Goal: Task Accomplishment & Management: Use online tool/utility

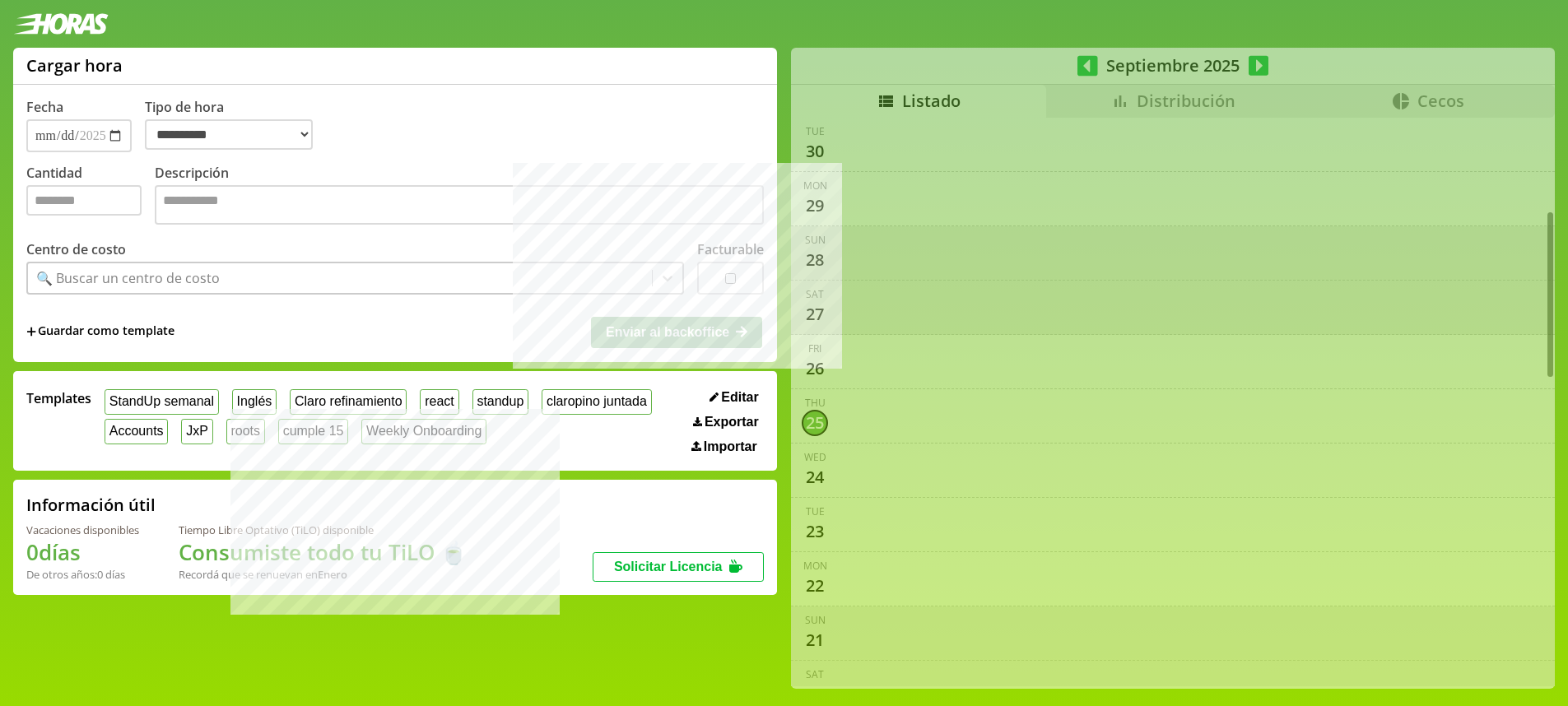
select select "**********"
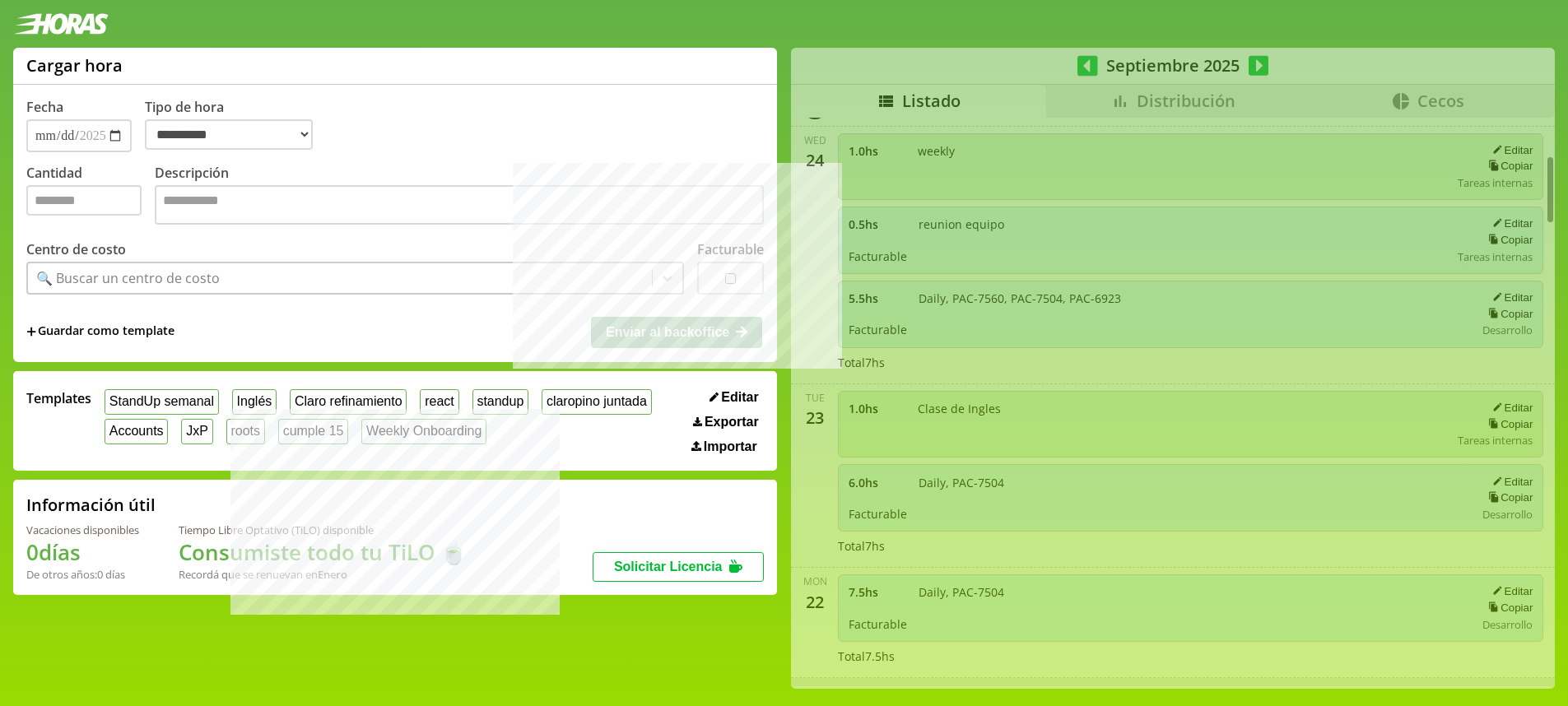
click at [1151, 92] on div "**********" at bounding box center [784, 374] width 1568 height 654
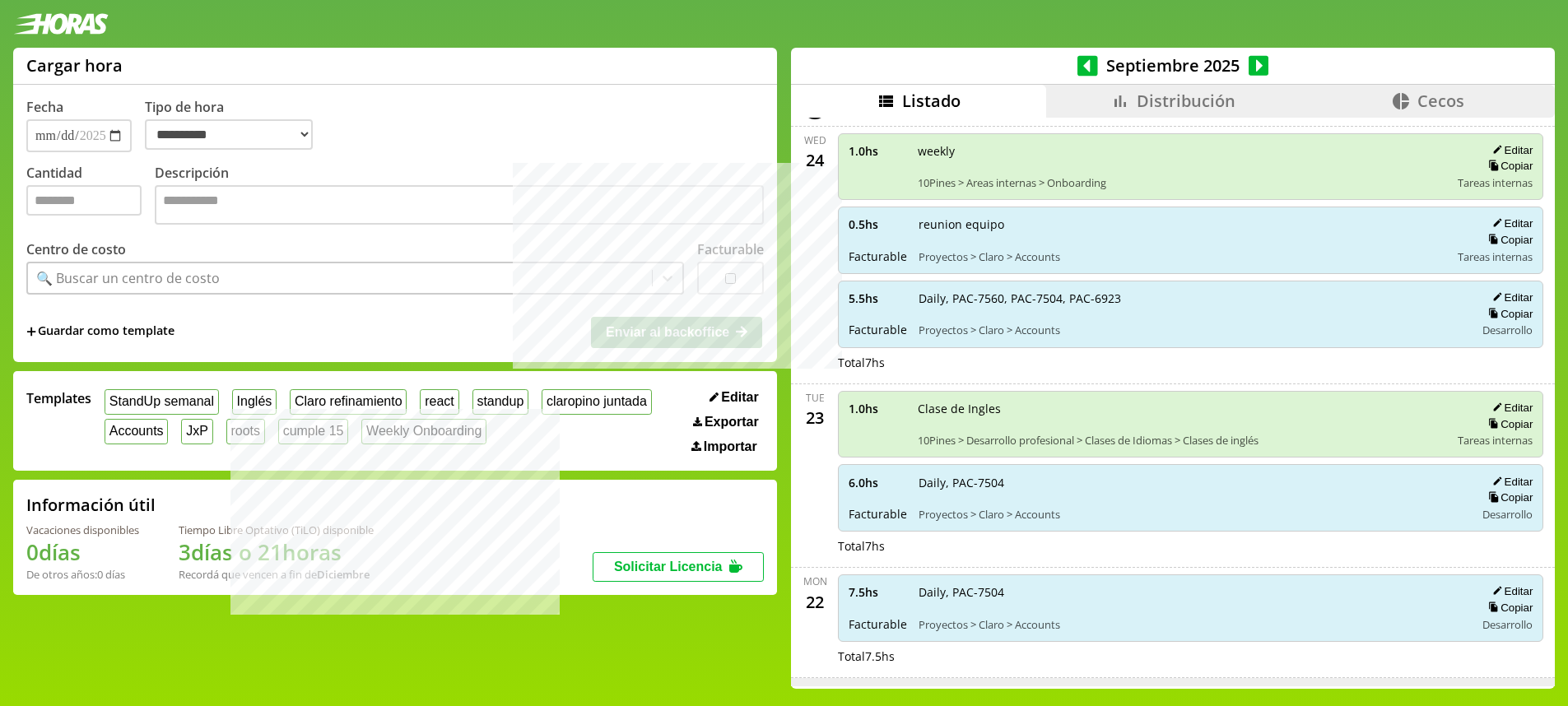
click at [1213, 92] on span "Distribución" at bounding box center [1186, 101] width 99 height 22
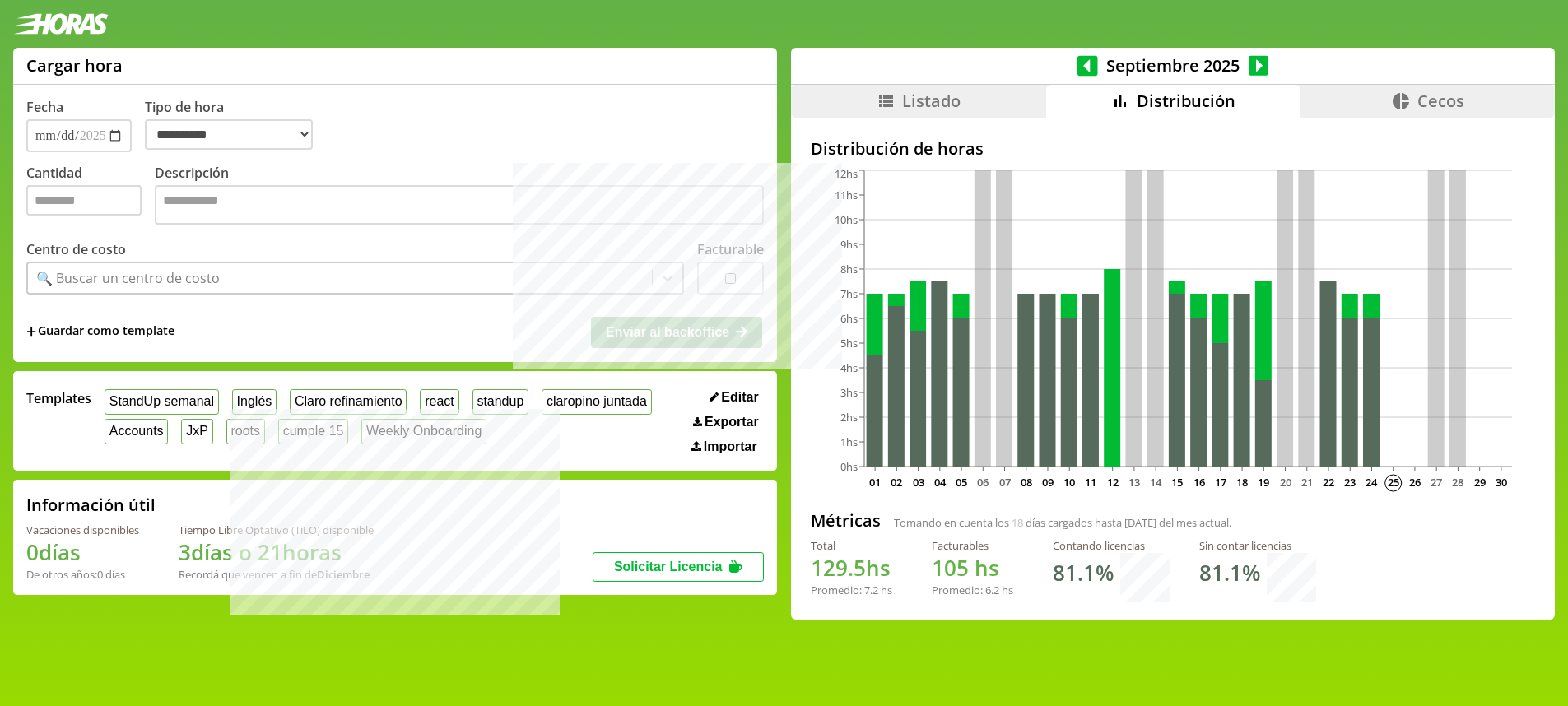
click at [1084, 62] on icon at bounding box center [1087, 65] width 21 height 21
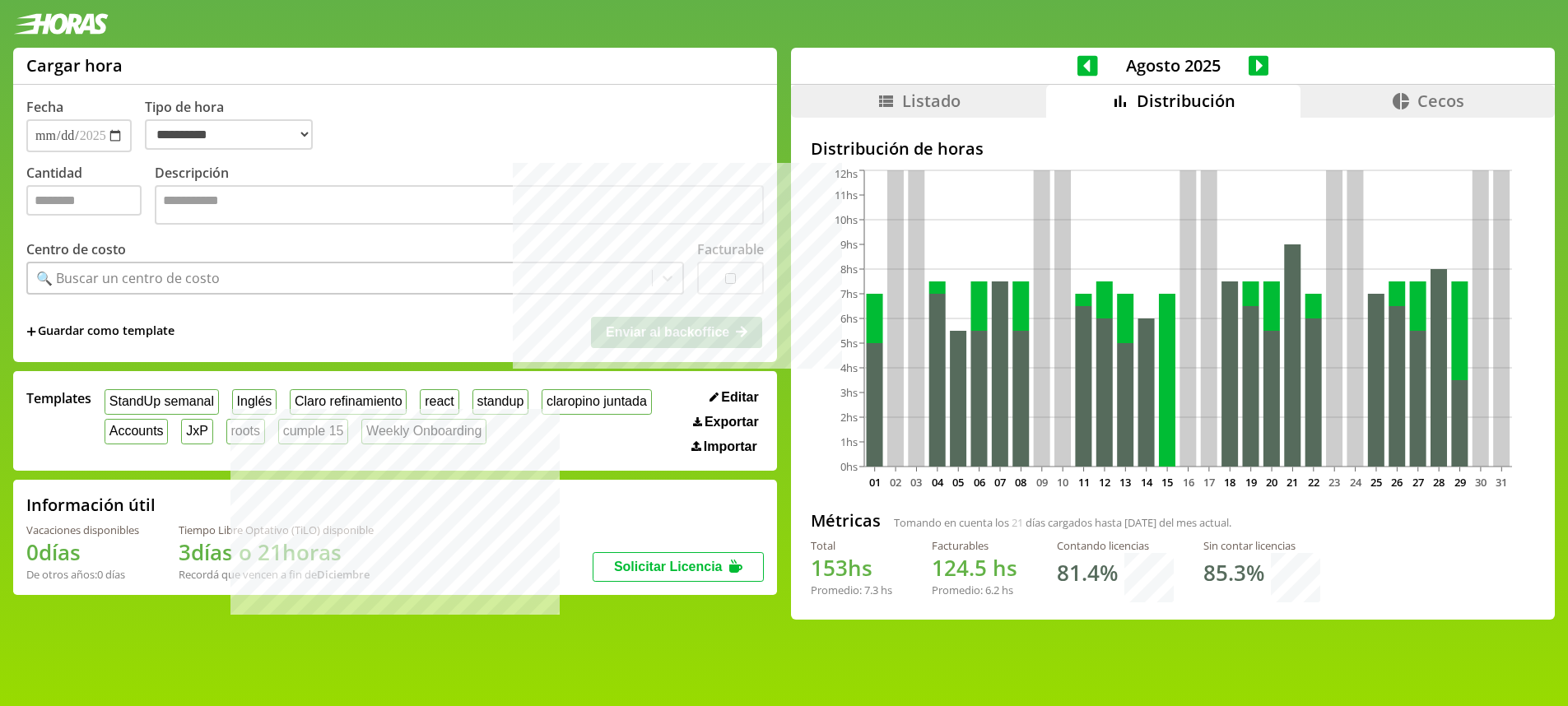
click at [1077, 57] on icon at bounding box center [1087, 66] width 21 height 23
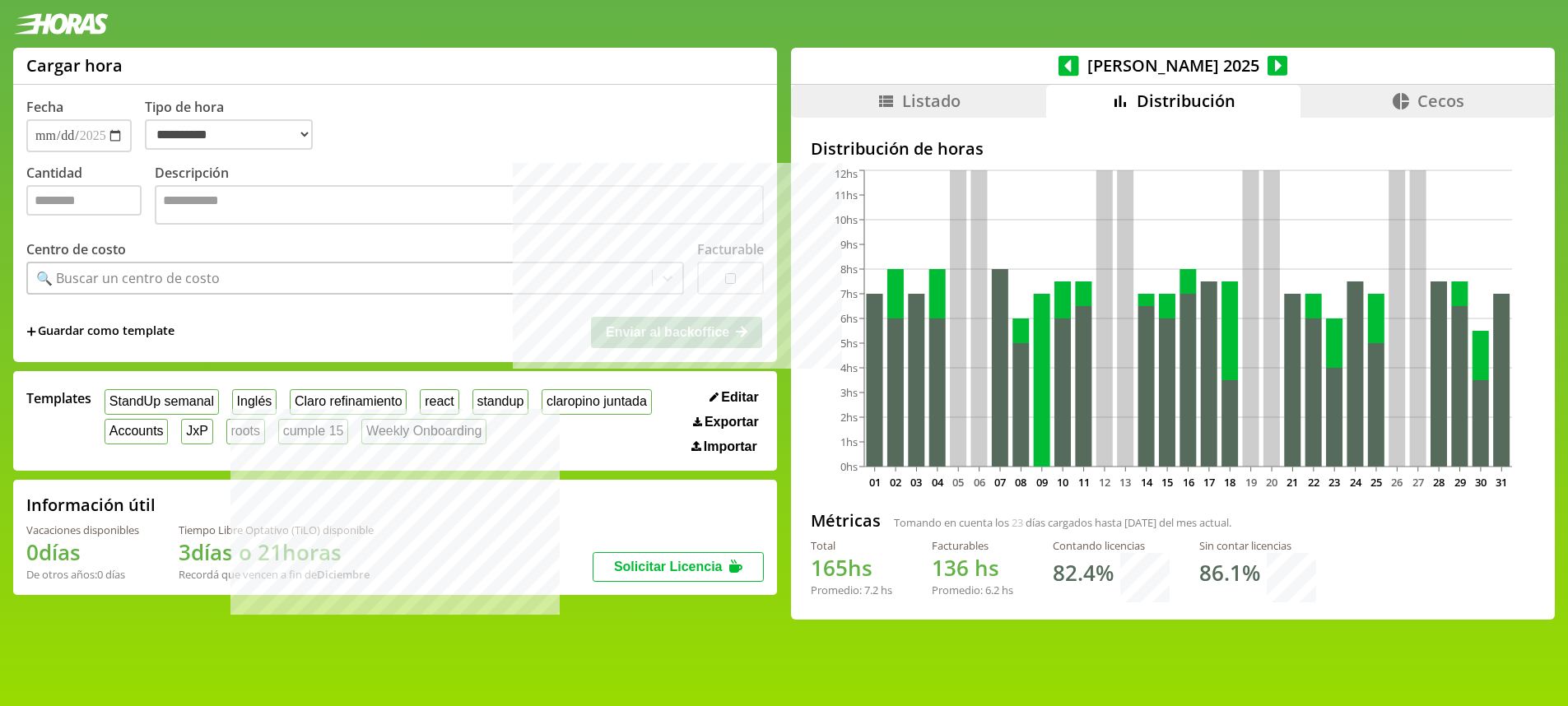
click at [1267, 59] on icon at bounding box center [1277, 66] width 21 height 23
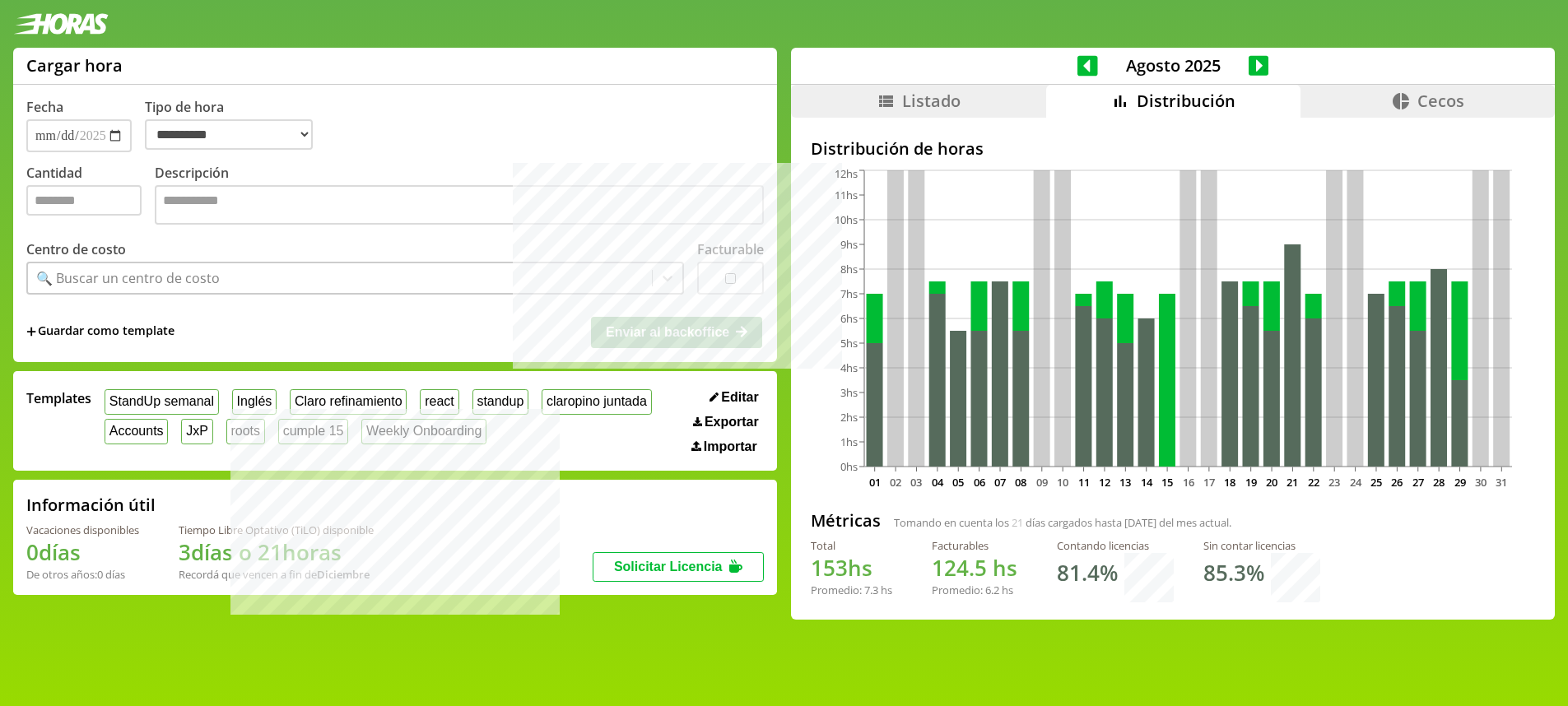
click at [1081, 62] on icon at bounding box center [1087, 65] width 21 height 21
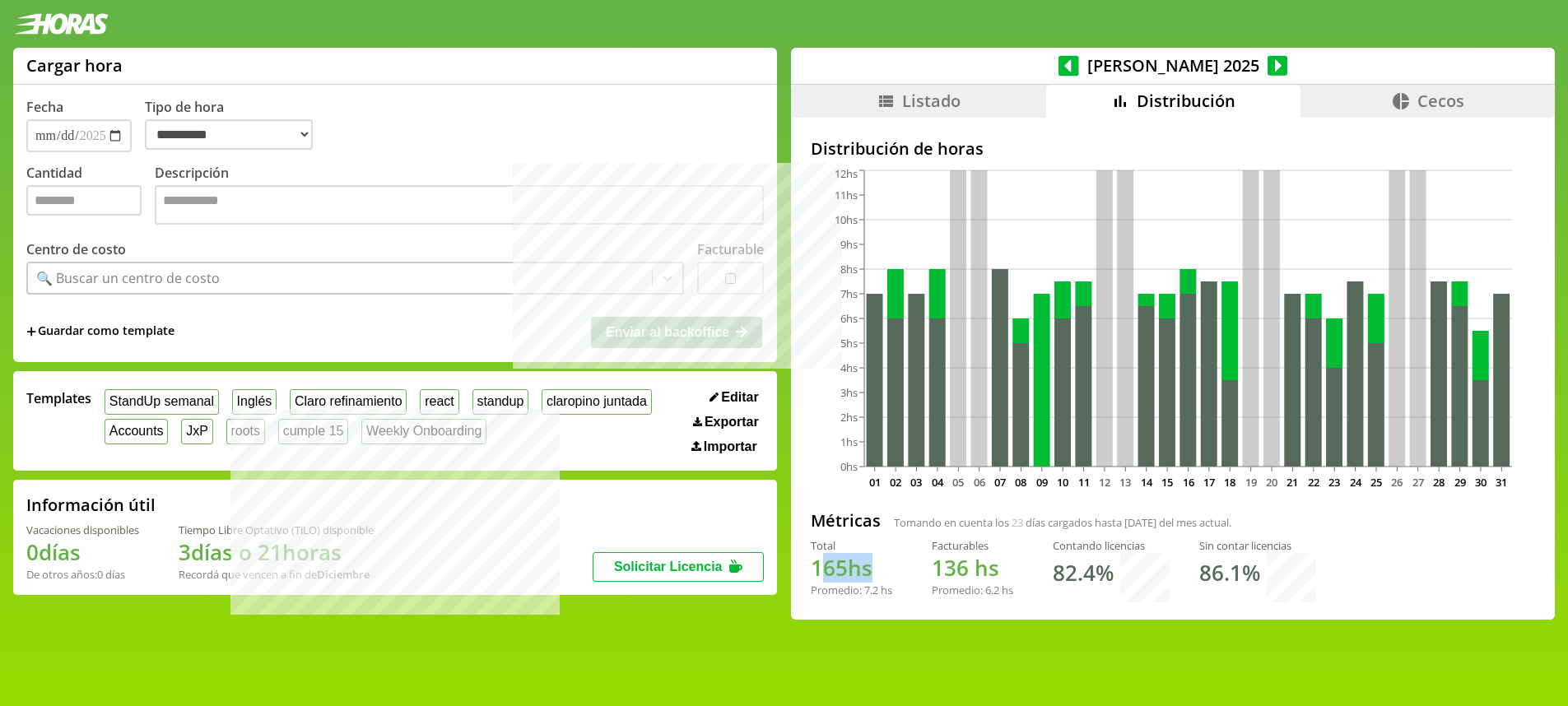
drag, startPoint x: 825, startPoint y: 570, endPoint x: 864, endPoint y: 577, distance: 39.6
click at [864, 577] on h1 "165 hs" at bounding box center [851, 568] width 81 height 30
click at [1267, 57] on icon at bounding box center [1277, 66] width 21 height 23
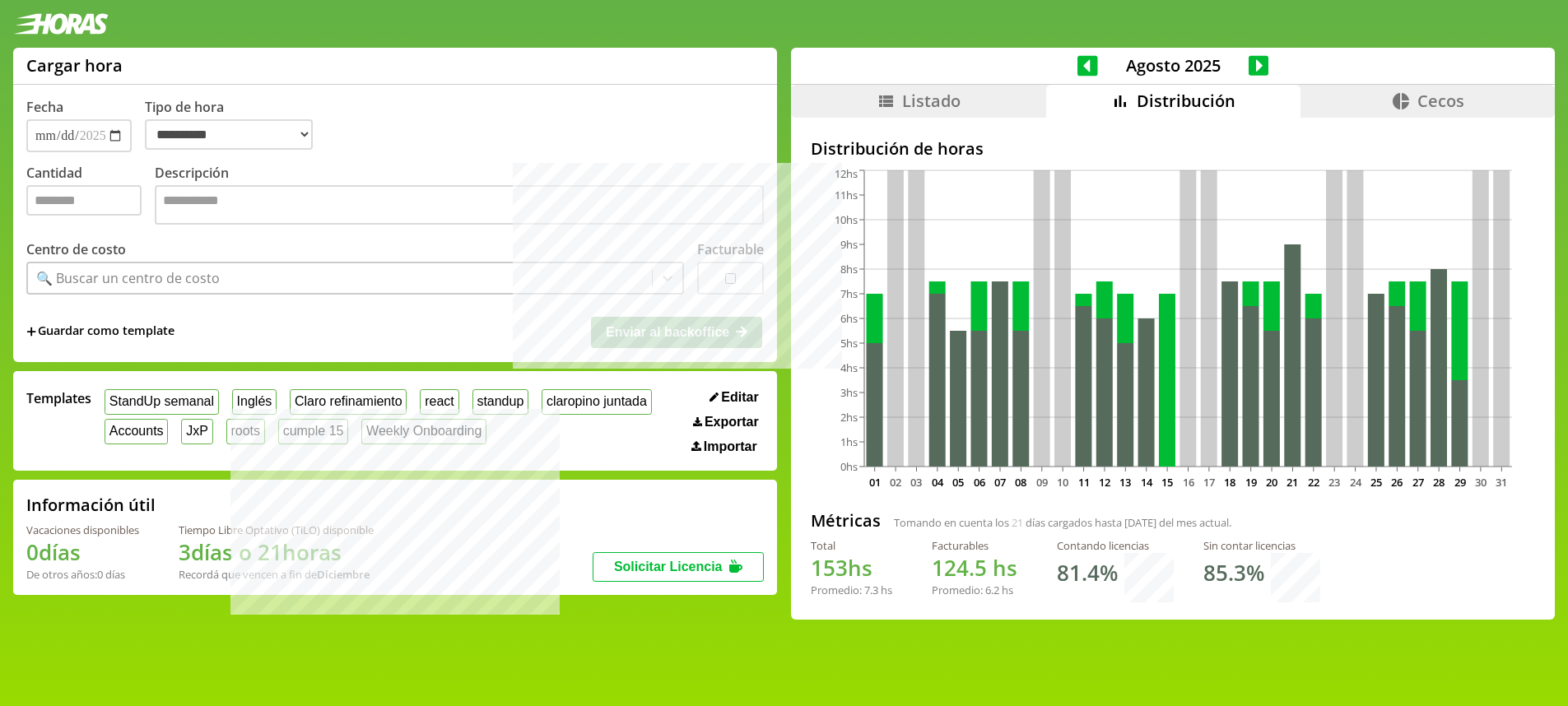
click at [1252, 57] on icon at bounding box center [1259, 66] width 21 height 23
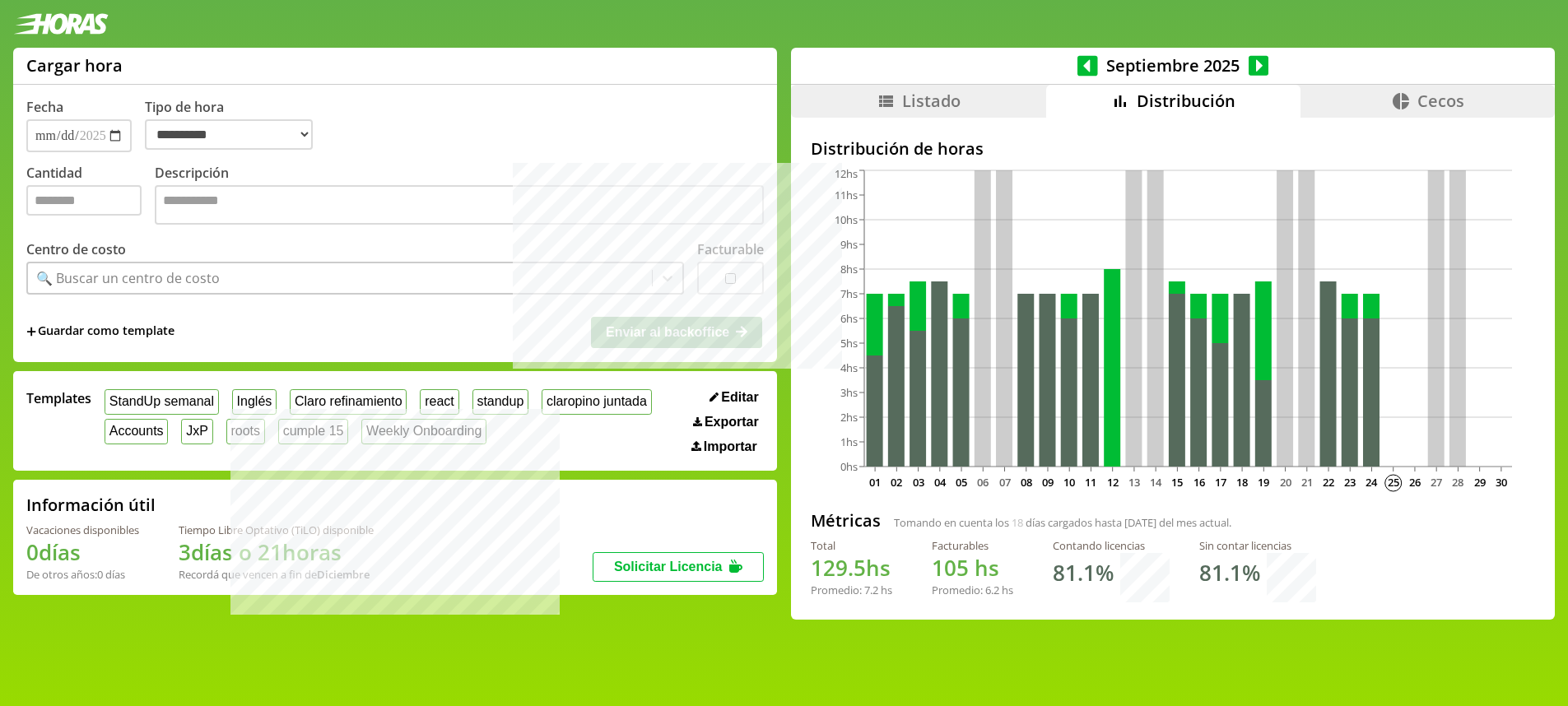
click at [1077, 61] on icon at bounding box center [1087, 65] width 21 height 21
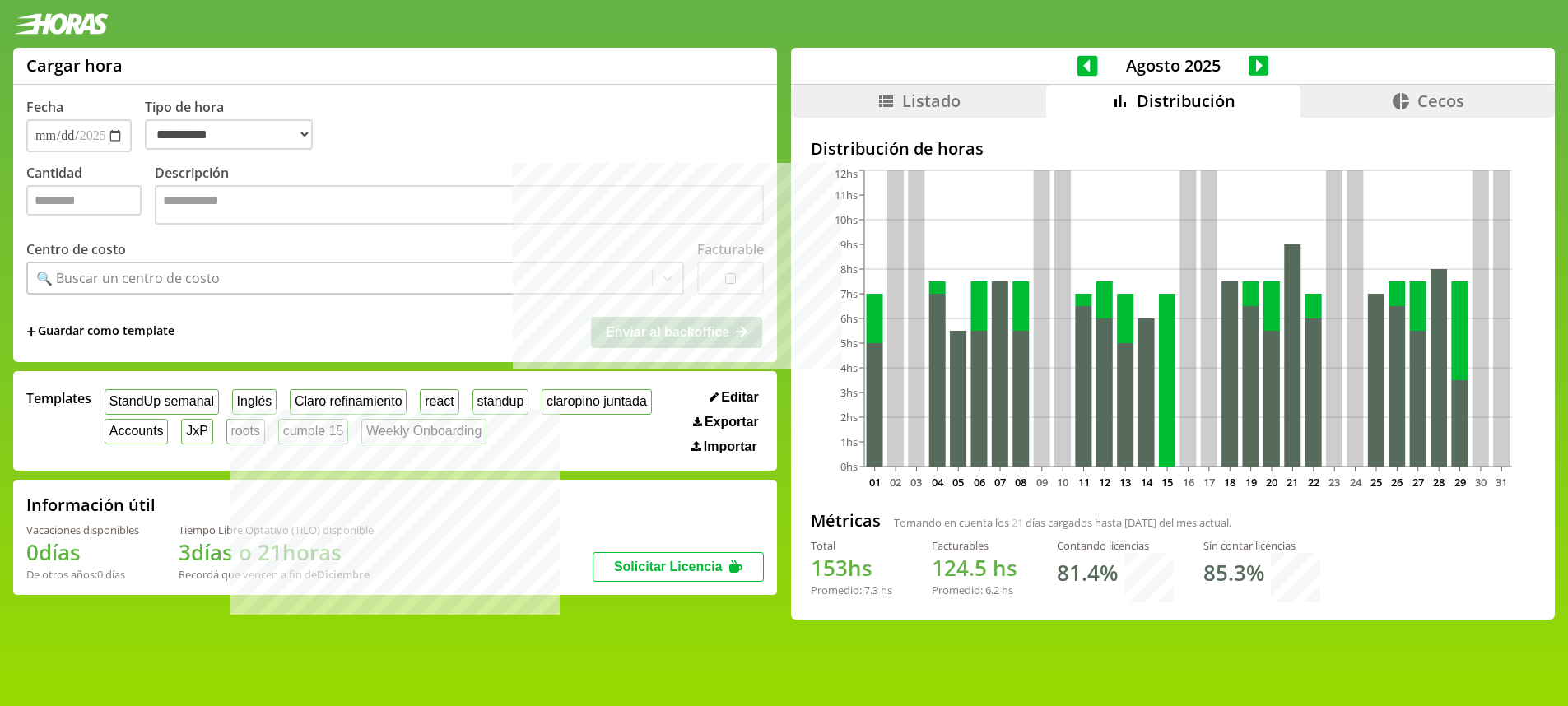
click at [1078, 57] on icon at bounding box center [1087, 66] width 21 height 23
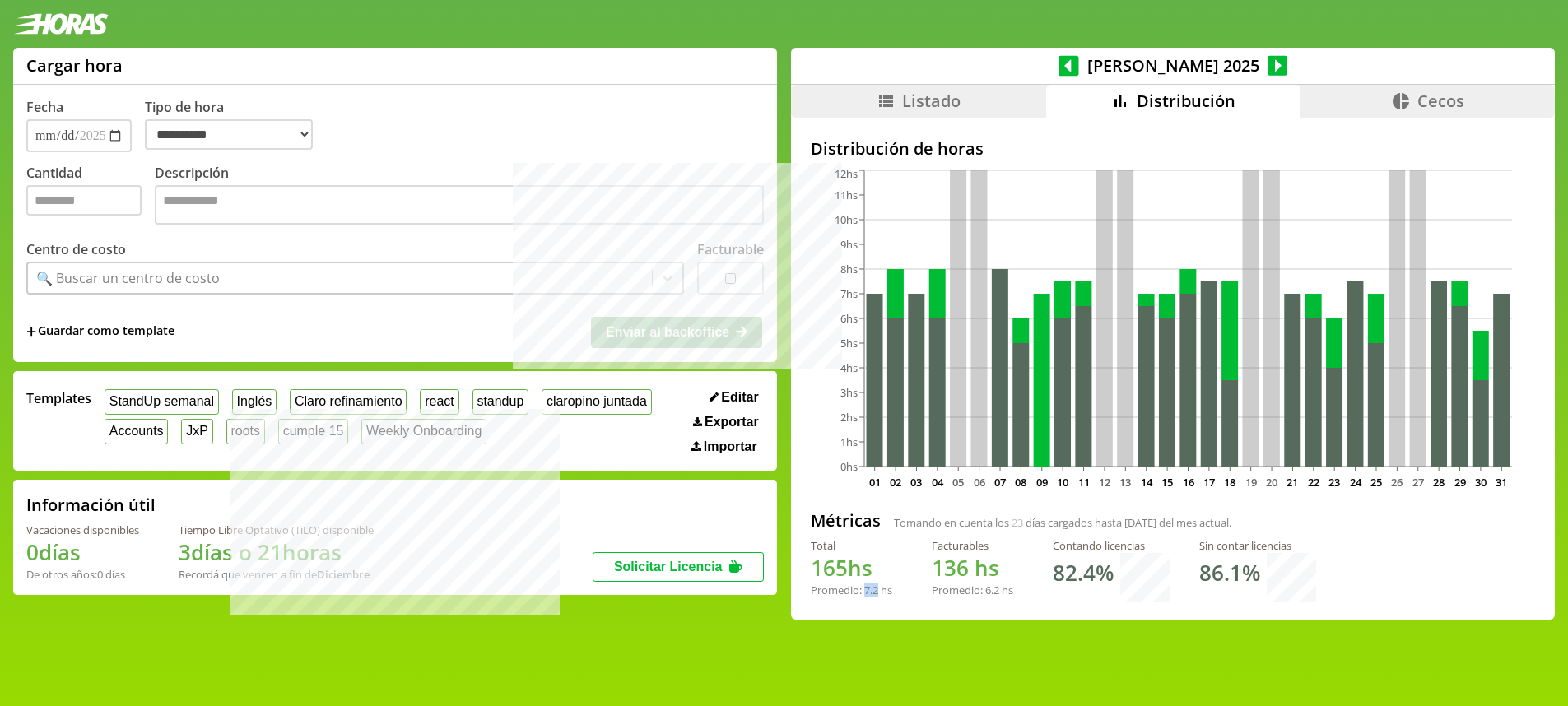
drag, startPoint x: 867, startPoint y: 585, endPoint x: 884, endPoint y: 586, distance: 17.0
click at [884, 586] on div "Promedio: 7.2 hs" at bounding box center [851, 590] width 81 height 15
click at [1267, 63] on icon at bounding box center [1277, 65] width 21 height 21
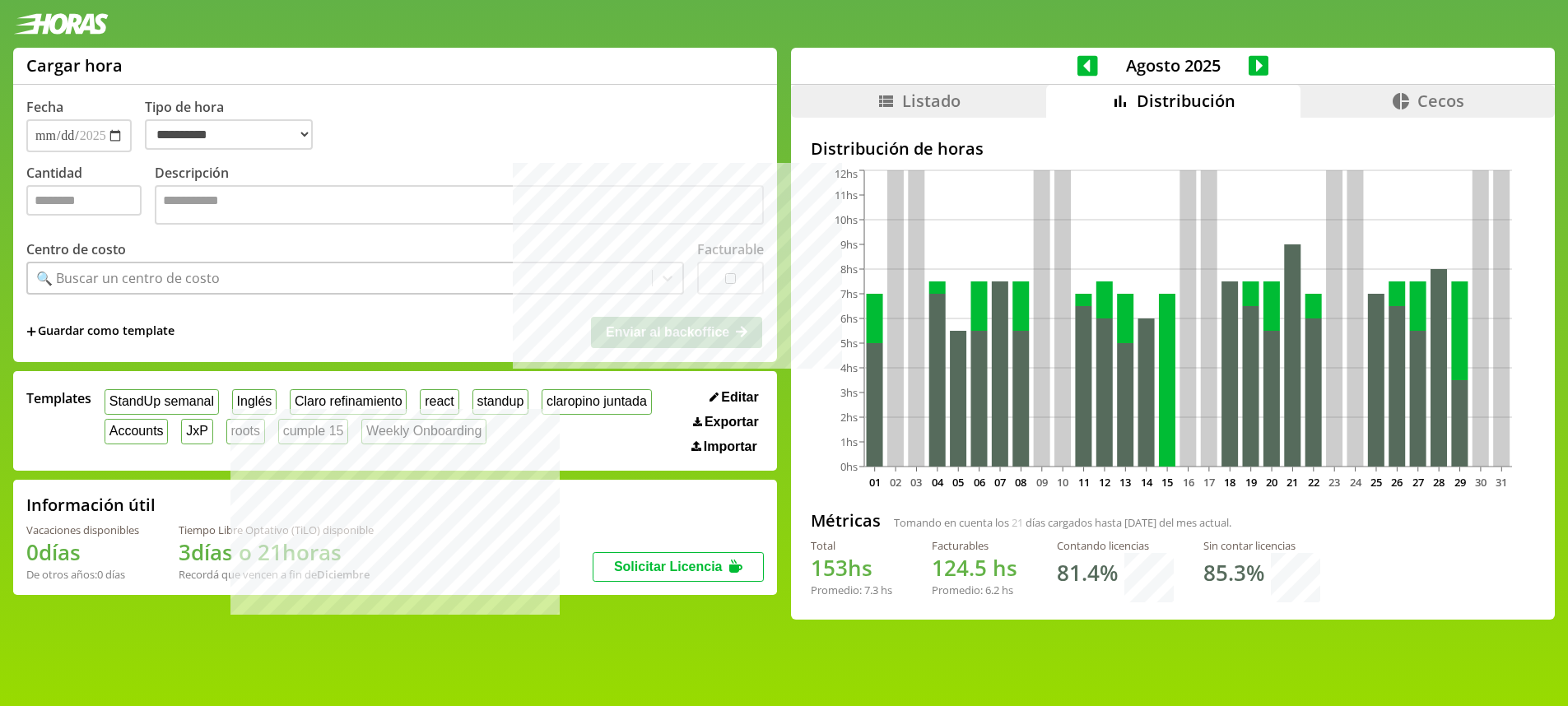
click at [1249, 59] on icon at bounding box center [1259, 65] width 21 height 21
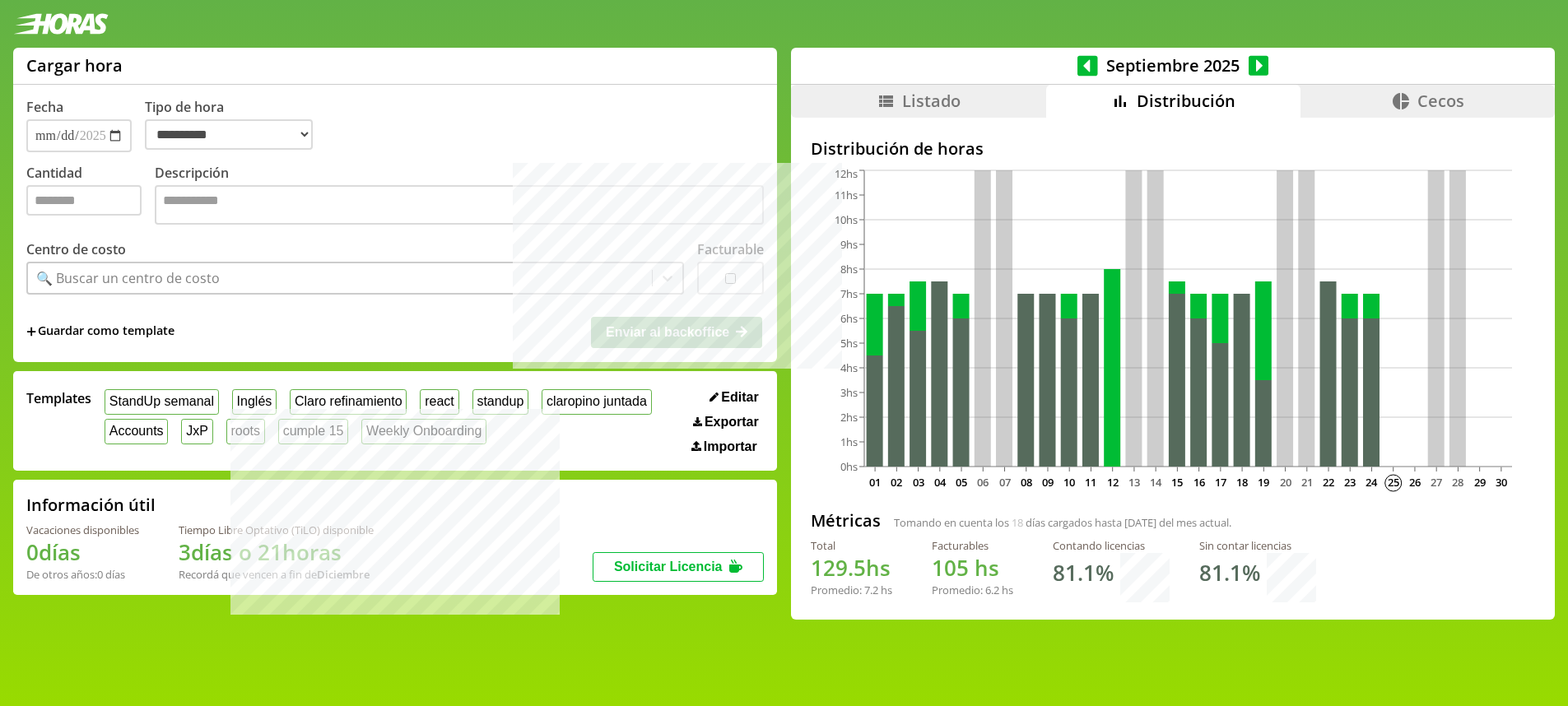
click at [1098, 64] on span "Septiembre 2025" at bounding box center [1173, 65] width 150 height 22
click at [1083, 57] on icon at bounding box center [1087, 65] width 21 height 21
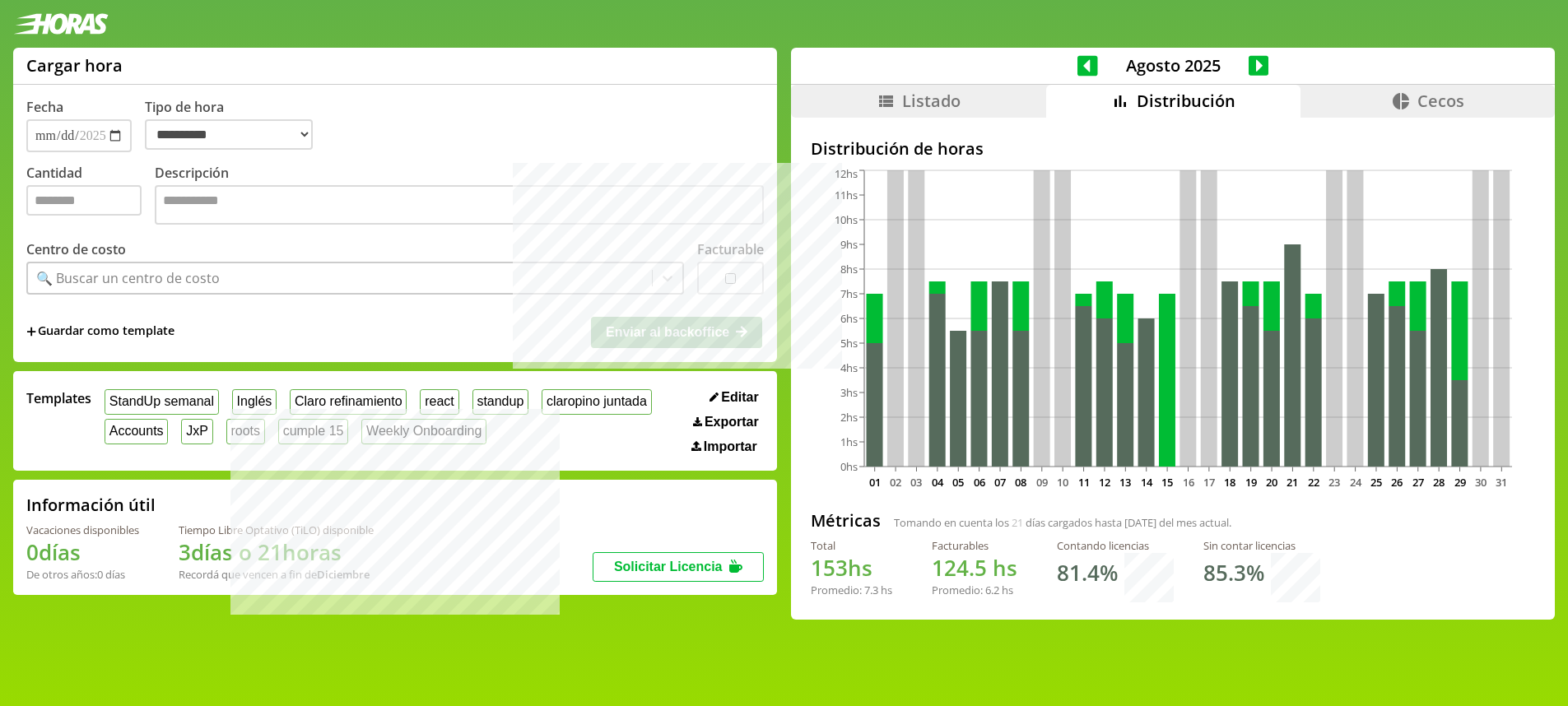
click at [1240, 60] on span "[DATE]" at bounding box center [1173, 65] width 150 height 22
click at [1253, 57] on icon at bounding box center [1259, 66] width 21 height 23
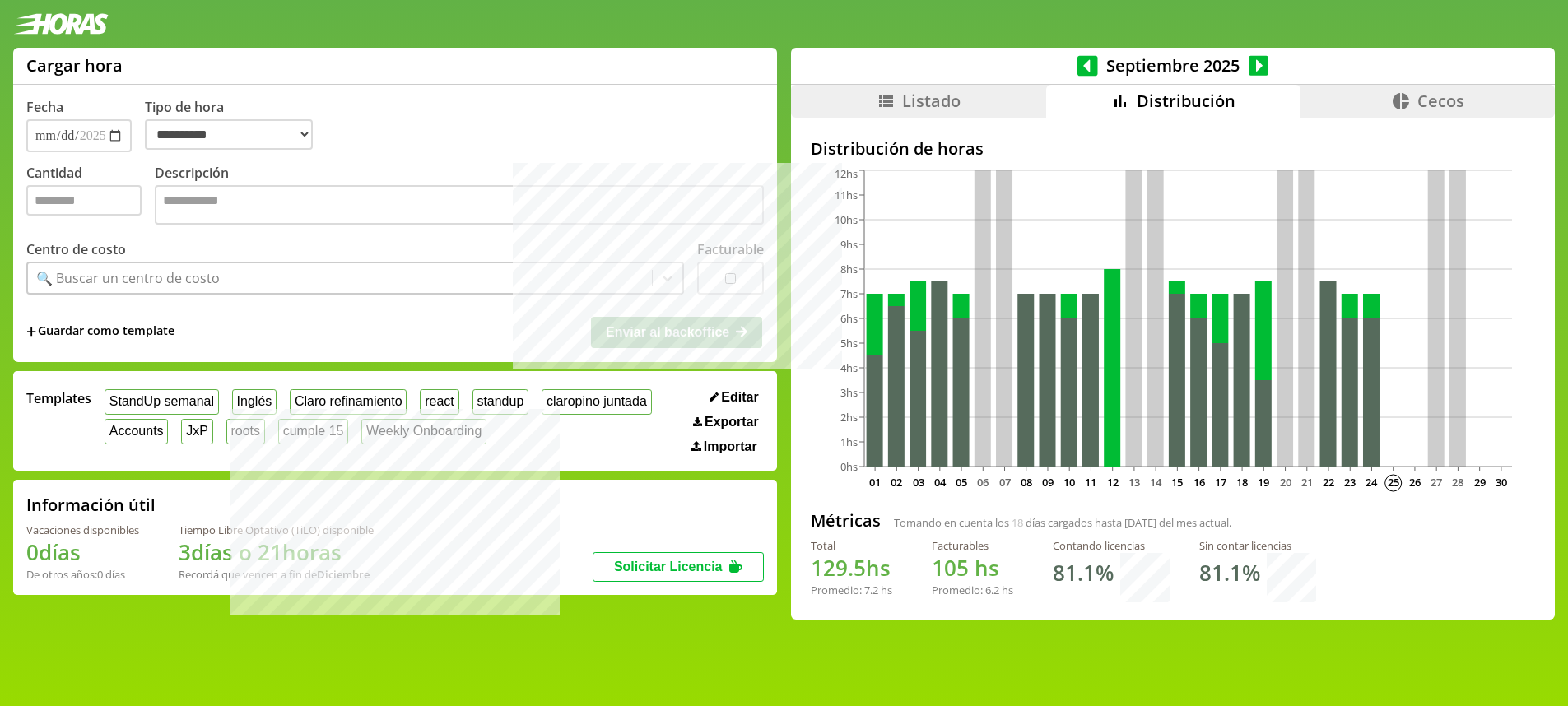
click at [1253, 57] on icon at bounding box center [1259, 66] width 21 height 23
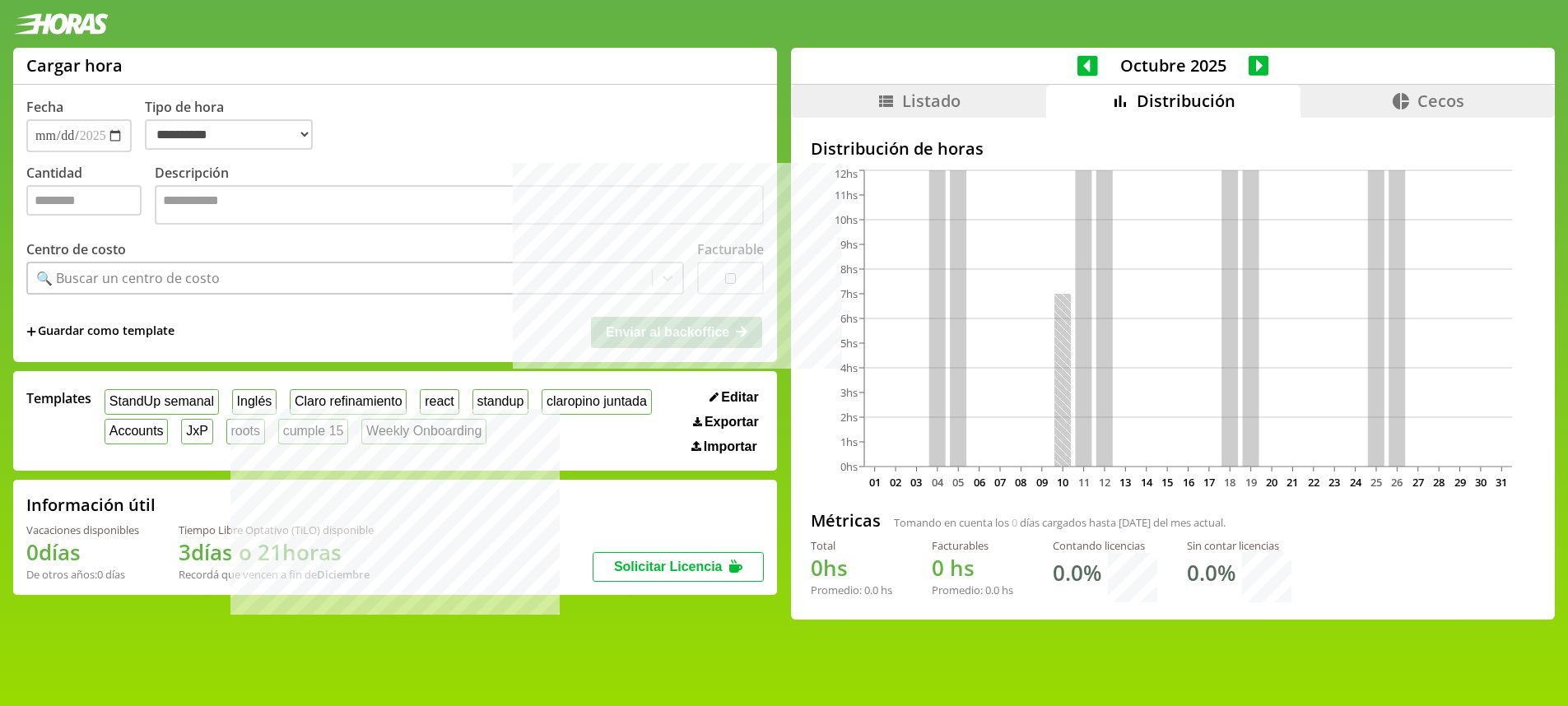
click at [1079, 62] on icon at bounding box center [1087, 65] width 21 height 21
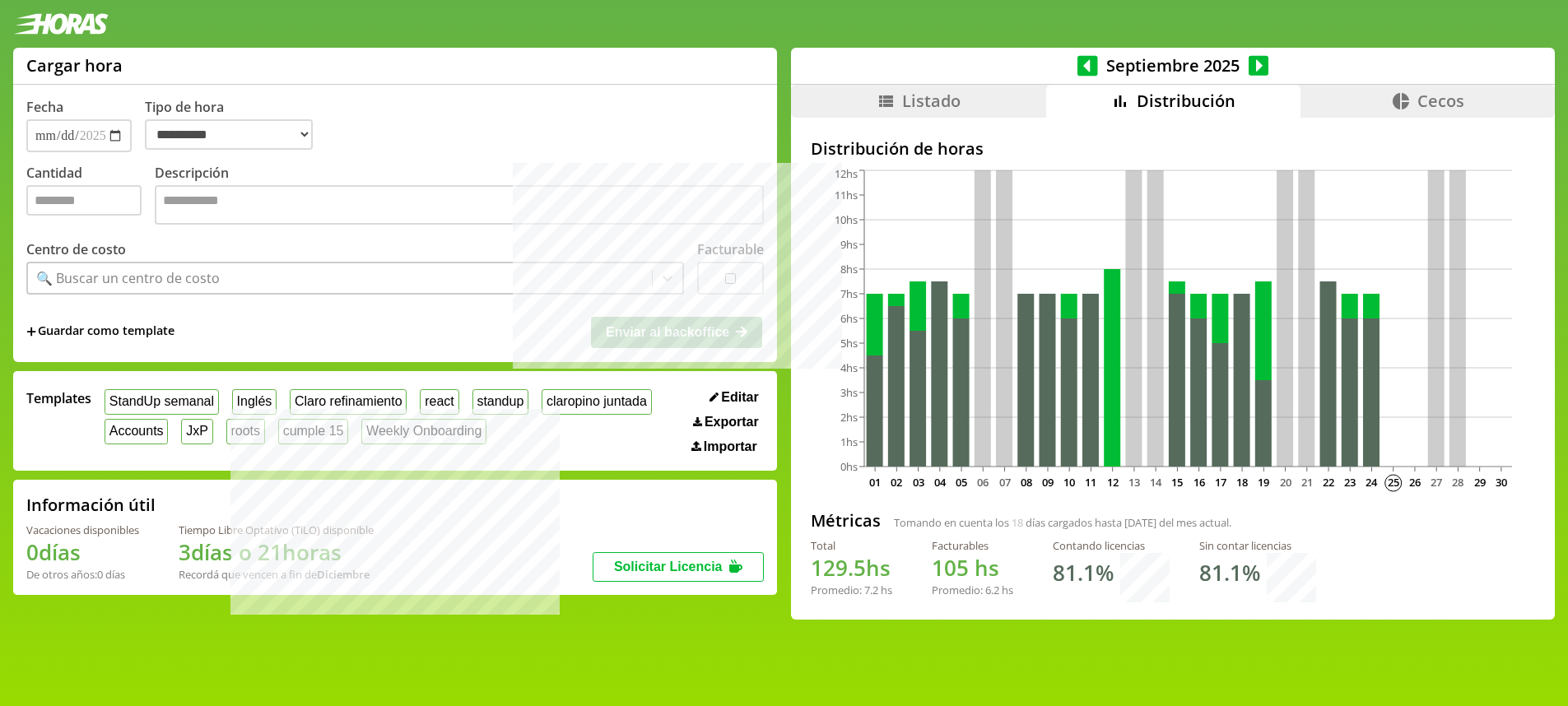
click at [1250, 58] on icon at bounding box center [1259, 66] width 21 height 23
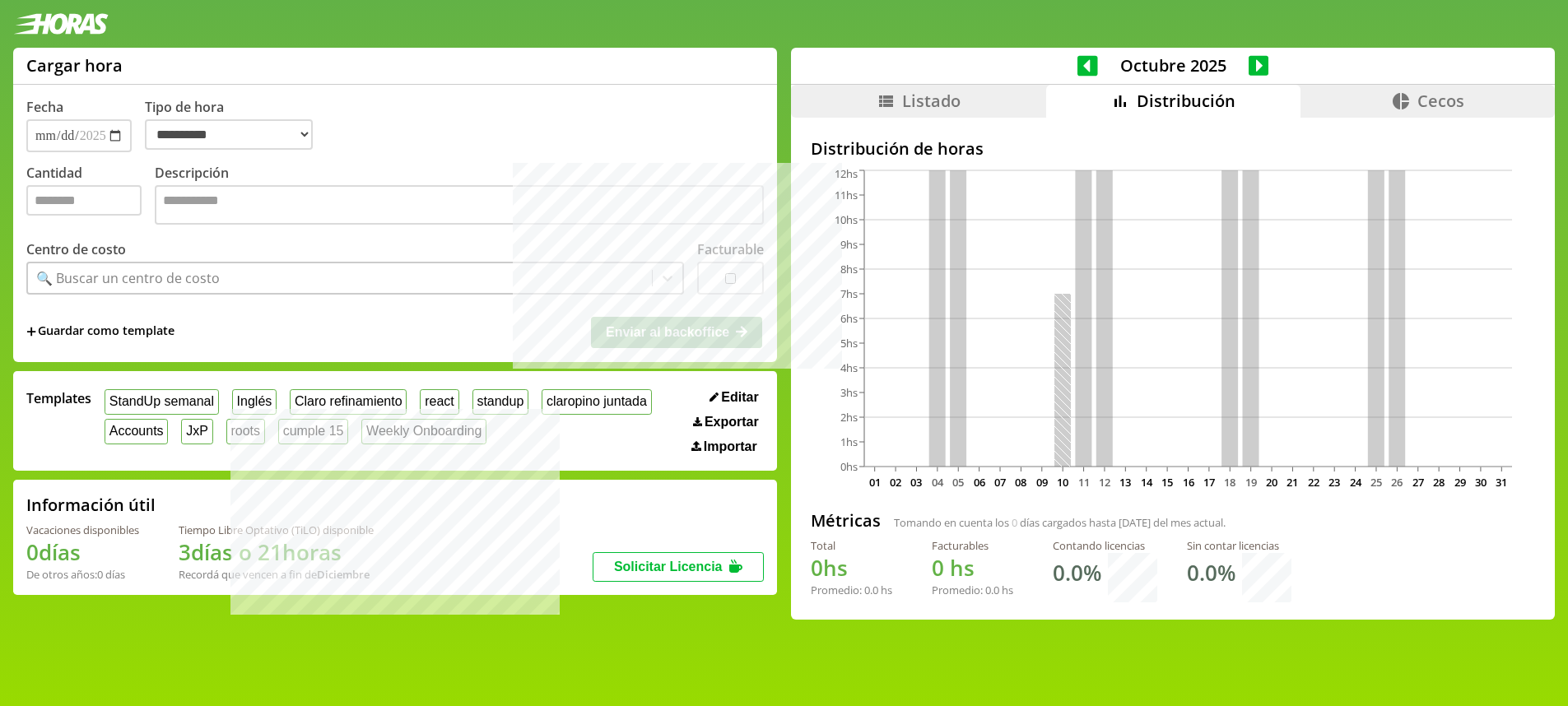
click at [1083, 56] on icon at bounding box center [1087, 65] width 21 height 21
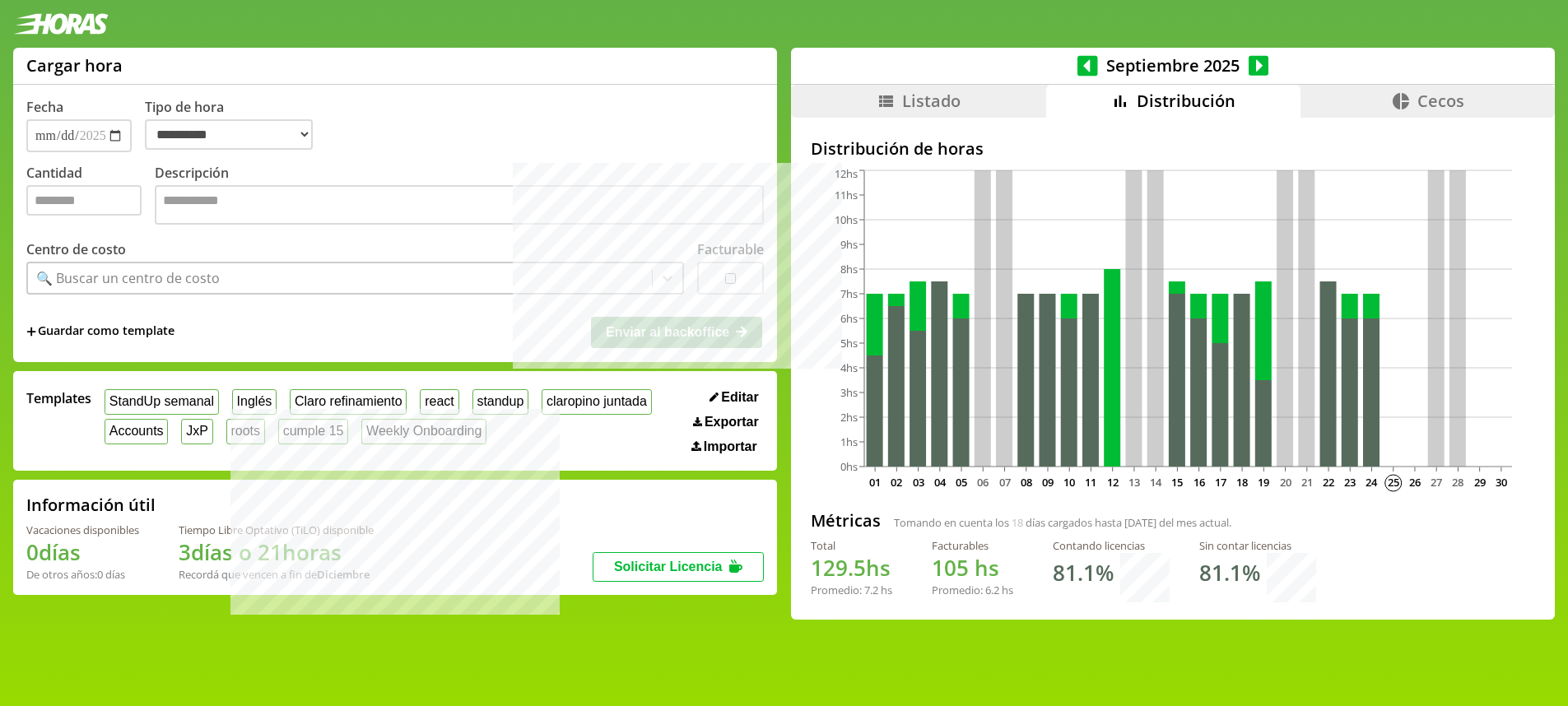
click at [1081, 55] on icon at bounding box center [1087, 65] width 21 height 21
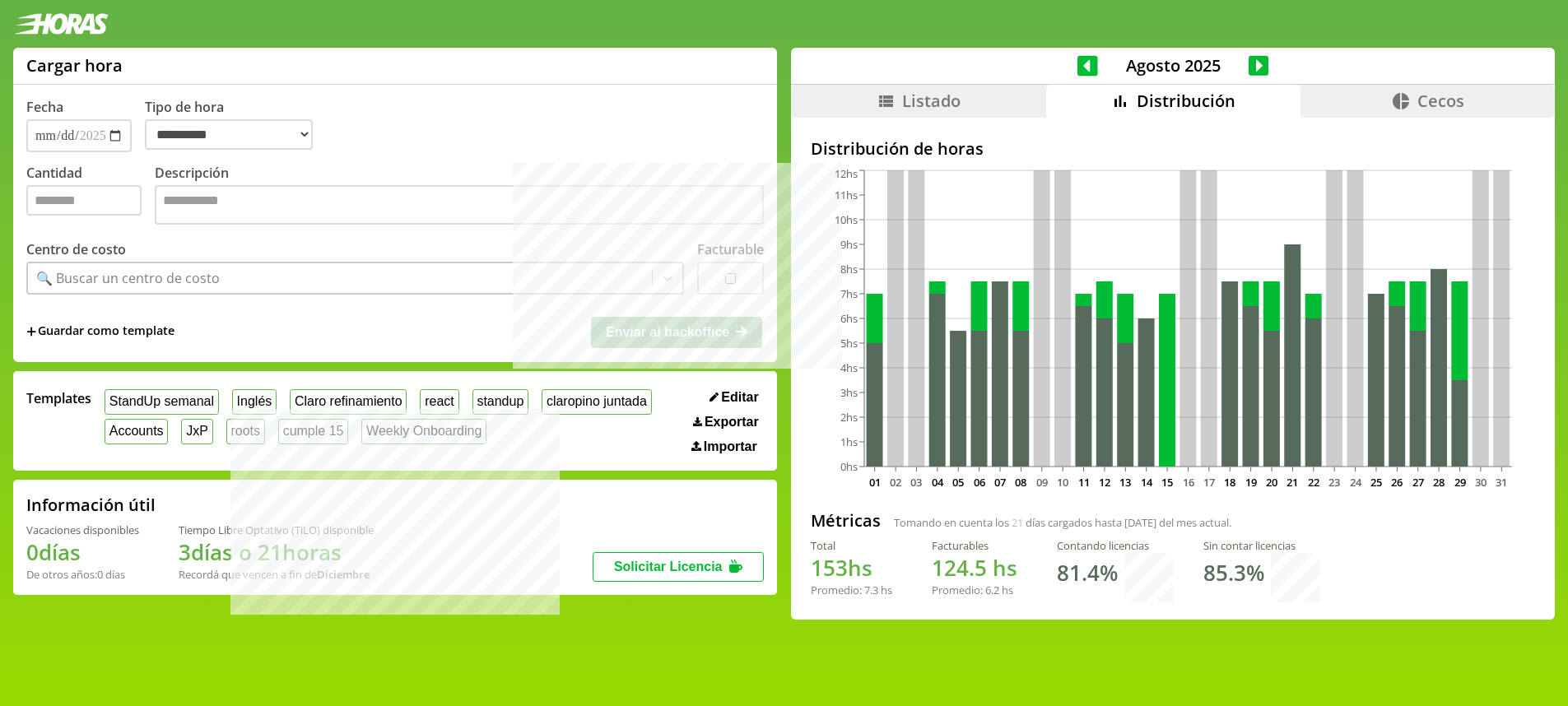
click at [1066, 52] on div "[DATE]" at bounding box center [1172, 66] width 764 height 37
click at [1077, 55] on icon at bounding box center [1087, 65] width 21 height 21
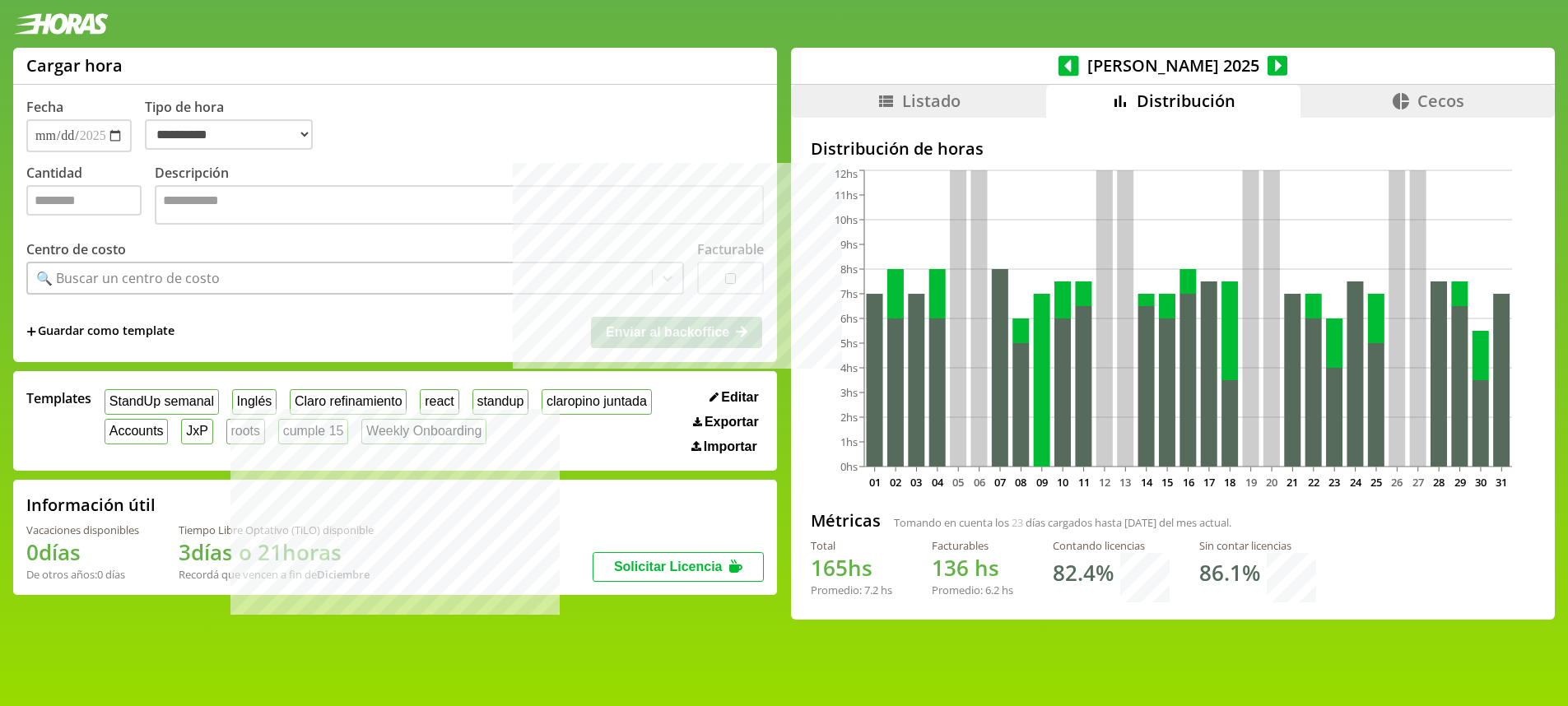
click at [1079, 55] on icon at bounding box center [1068, 65] width 21 height 21
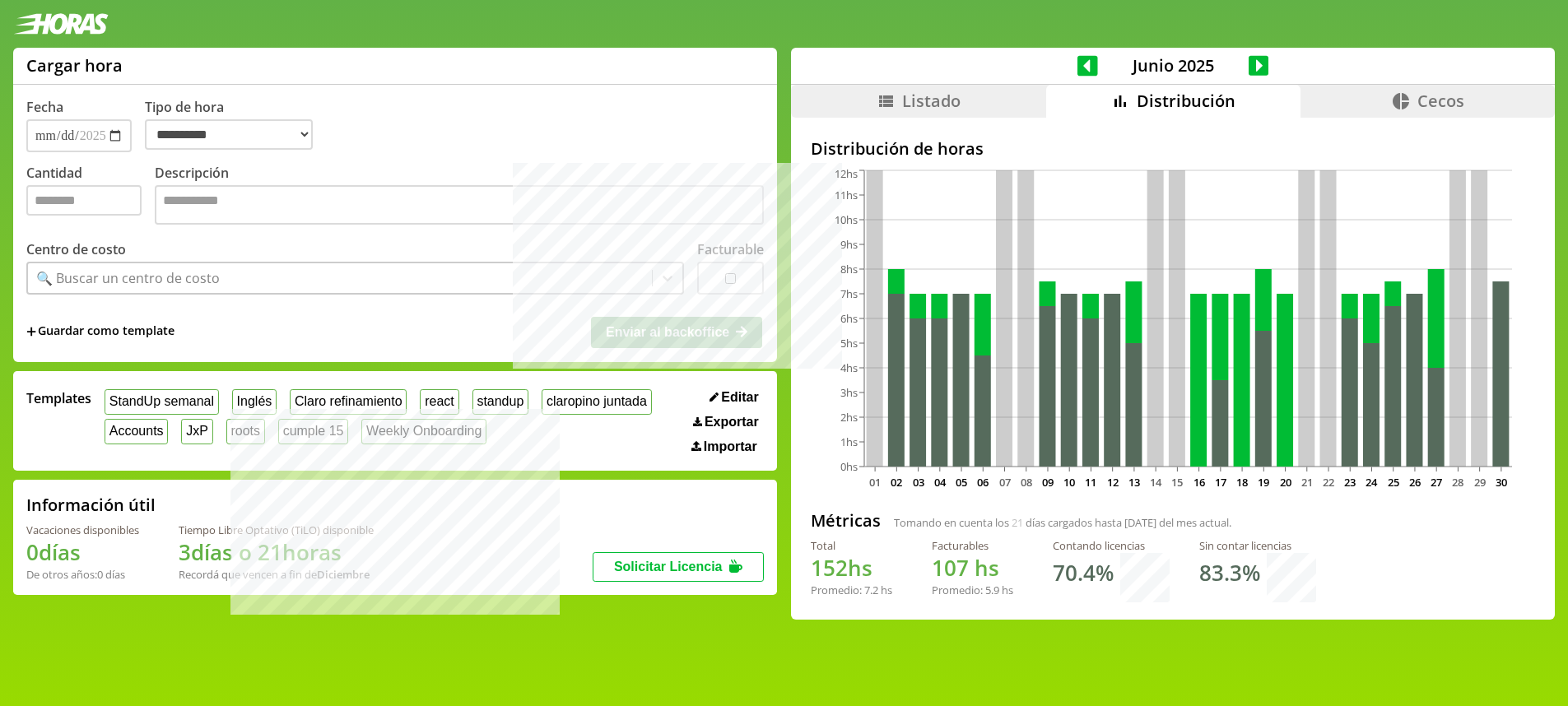
click at [1079, 55] on icon at bounding box center [1087, 65] width 21 height 21
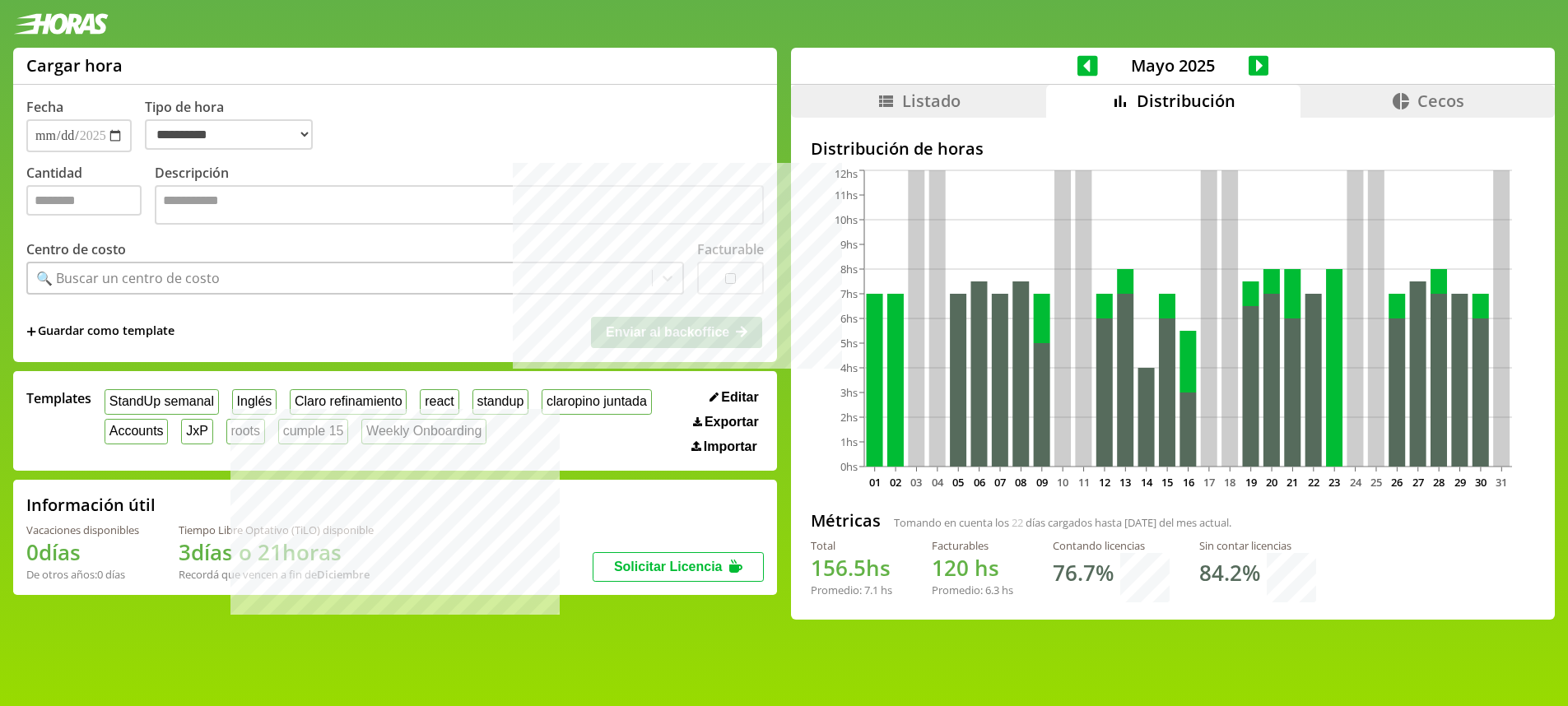
click at [1079, 55] on icon at bounding box center [1087, 65] width 21 height 21
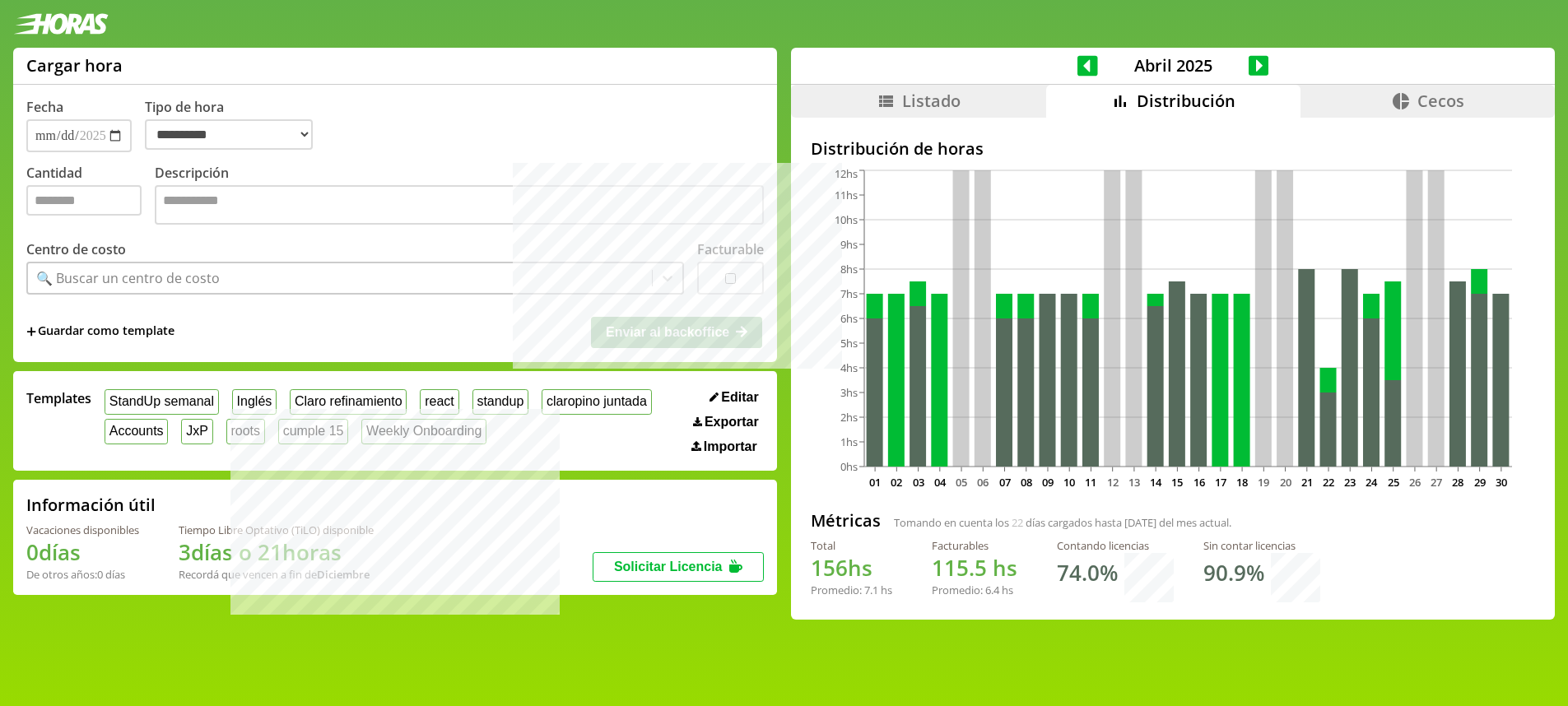
click at [1078, 55] on icon at bounding box center [1087, 65] width 21 height 21
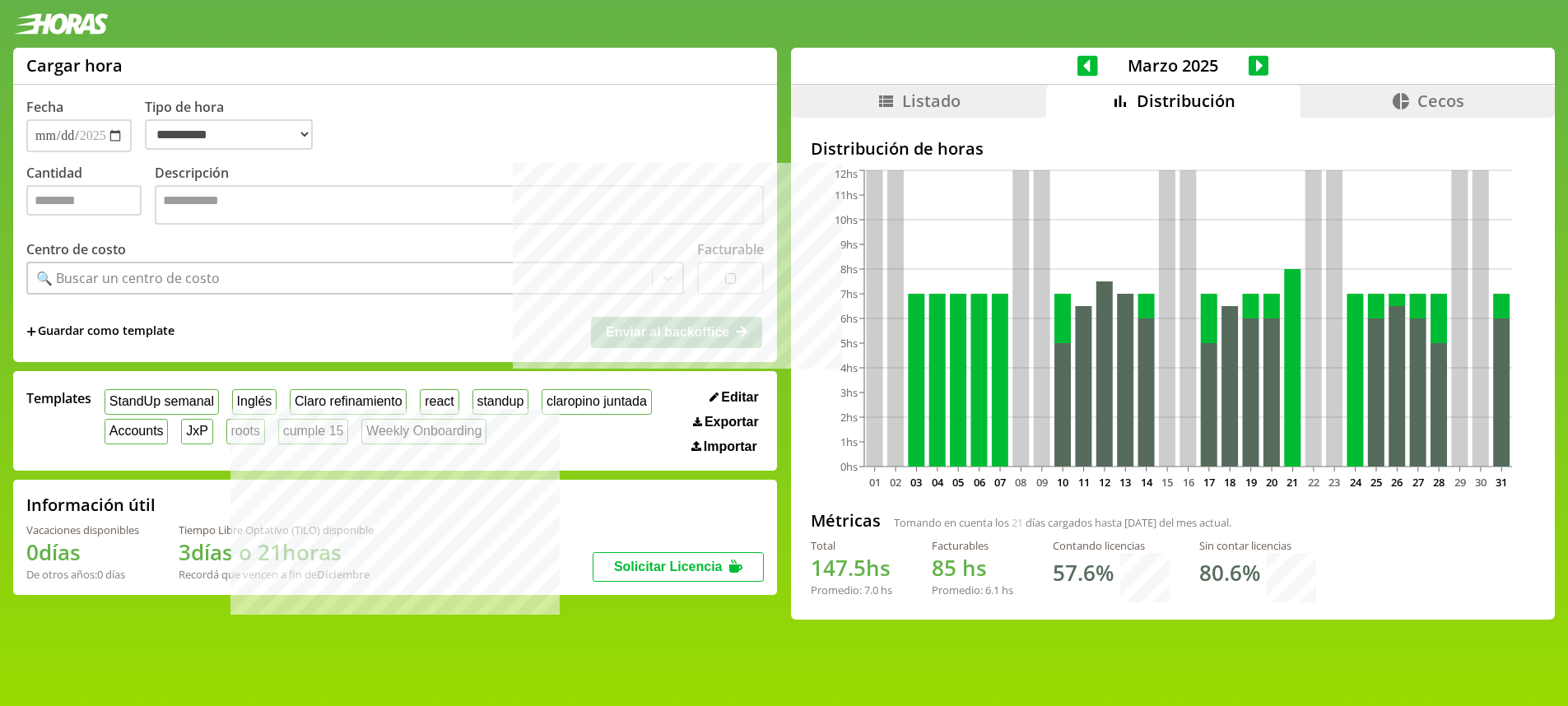
click at [1078, 55] on icon at bounding box center [1087, 65] width 21 height 21
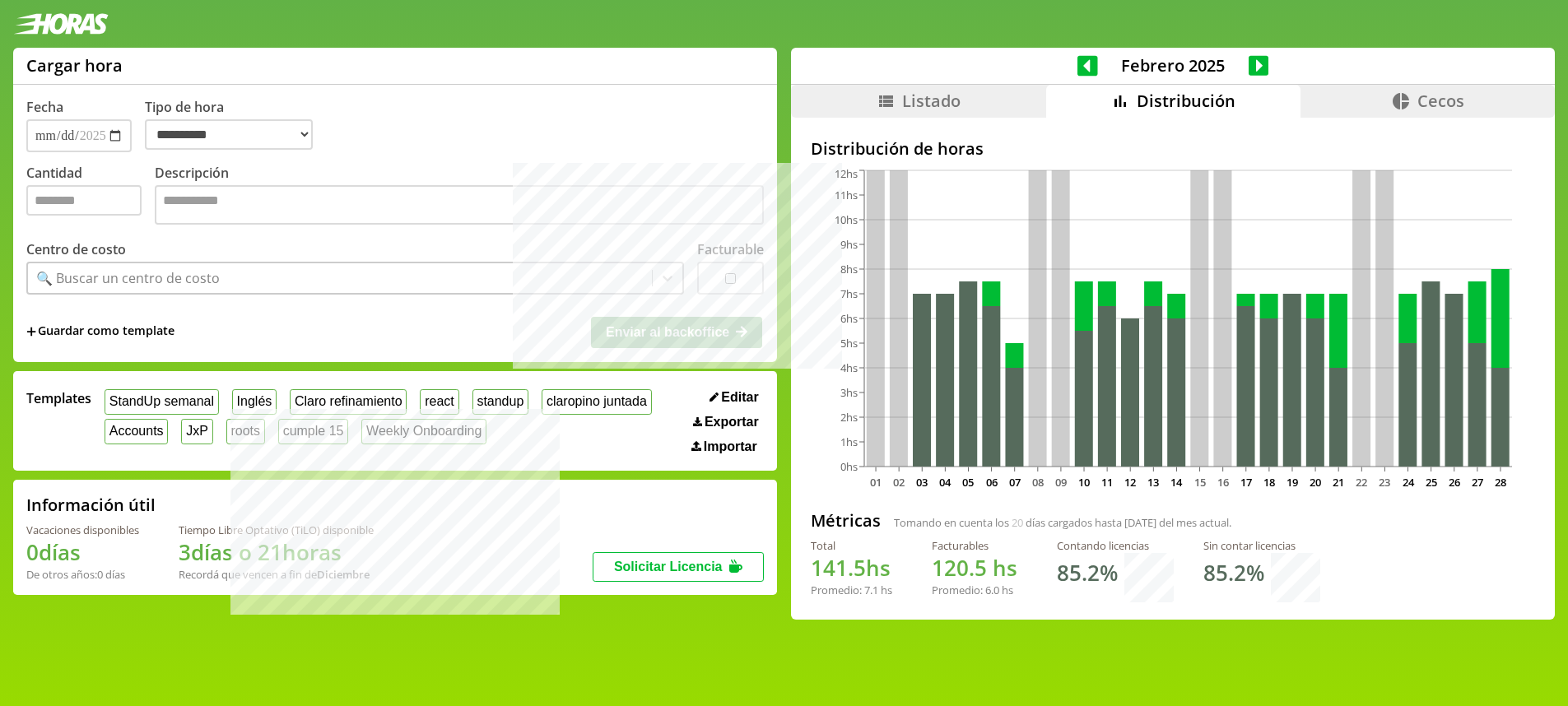
click at [1259, 65] on icon at bounding box center [1259, 65] width 21 height 21
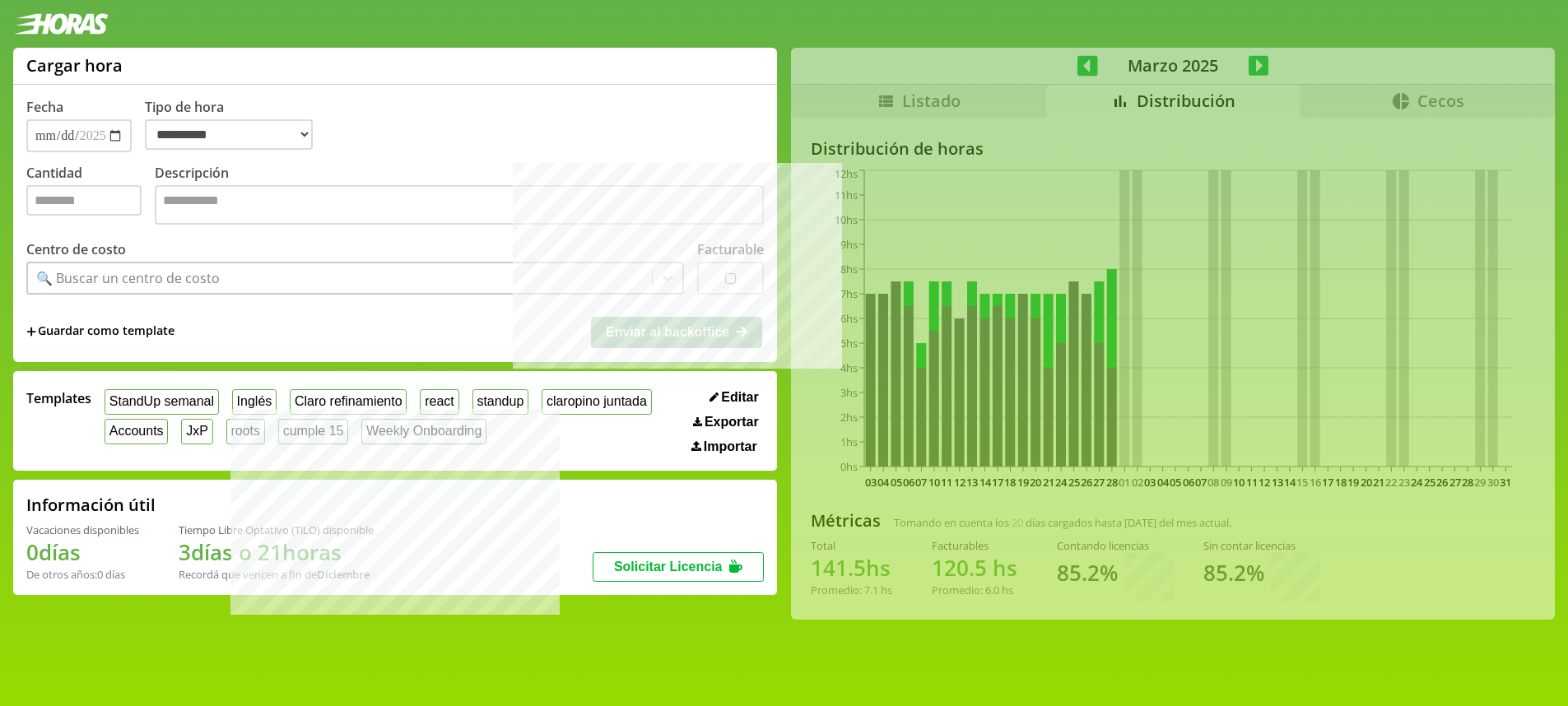
click at [1256, 61] on div "**********" at bounding box center [784, 340] width 1568 height 585
click at [1256, 59] on div "**********" at bounding box center [784, 340] width 1568 height 585
click at [1256, 59] on icon at bounding box center [1259, 65] width 21 height 21
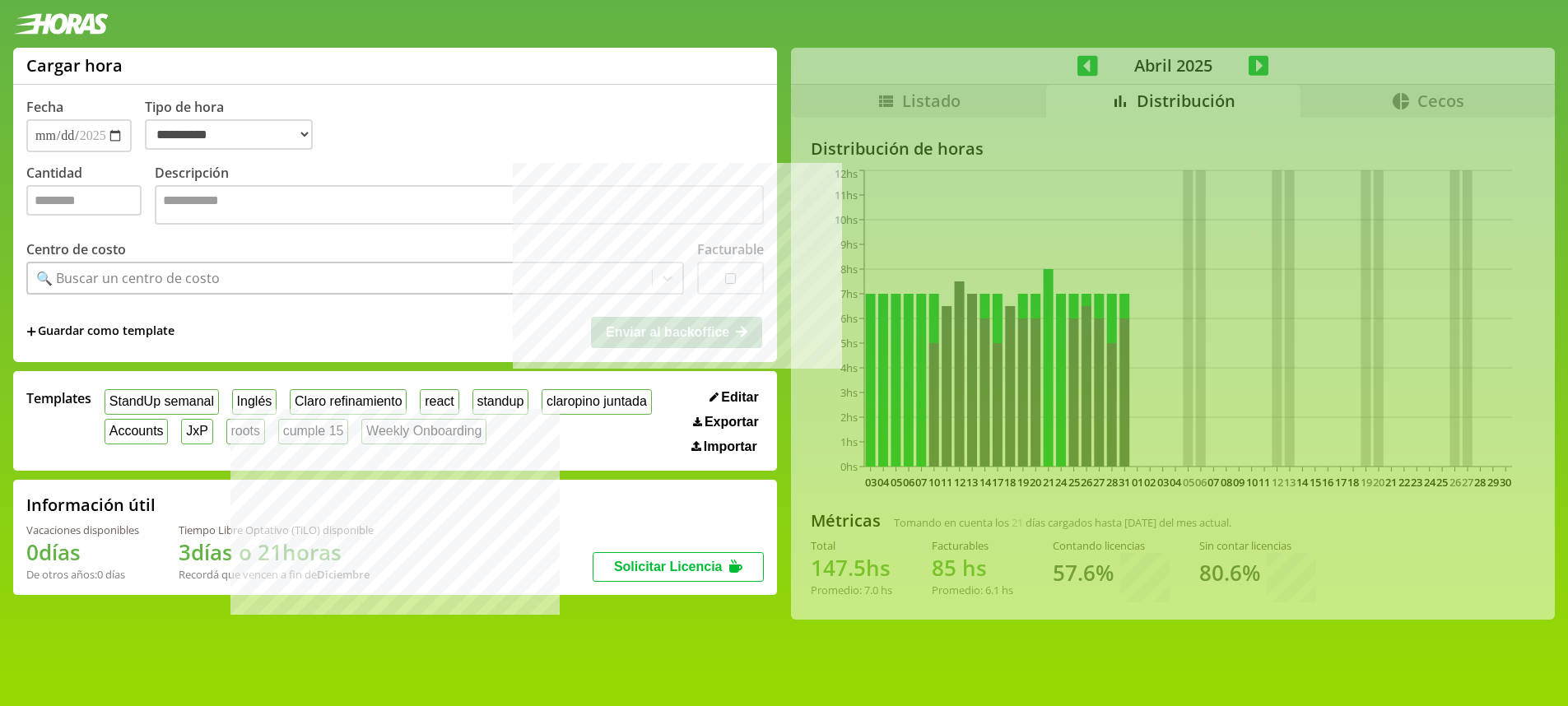
click at [1256, 59] on div "**********" at bounding box center [784, 340] width 1568 height 585
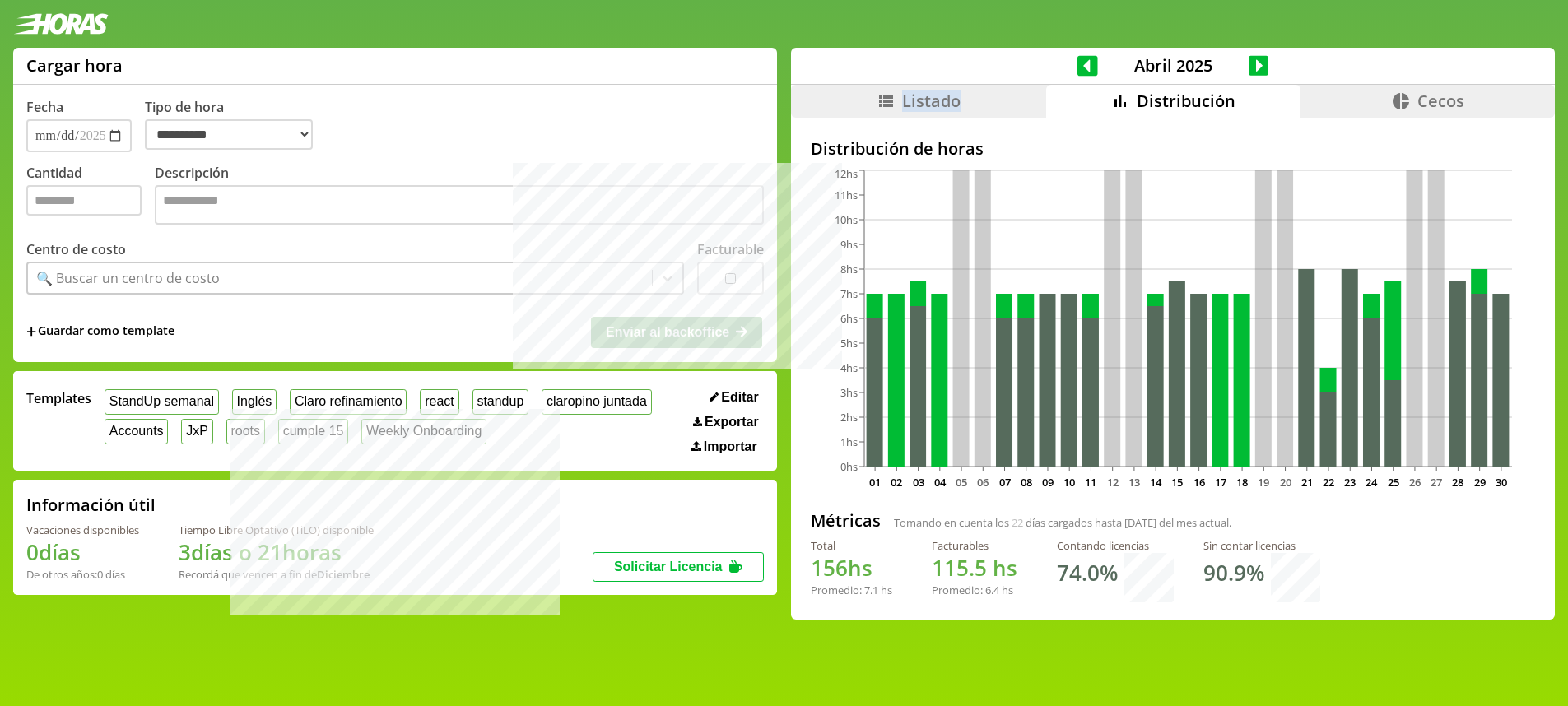
click at [1256, 59] on icon at bounding box center [1259, 65] width 21 height 21
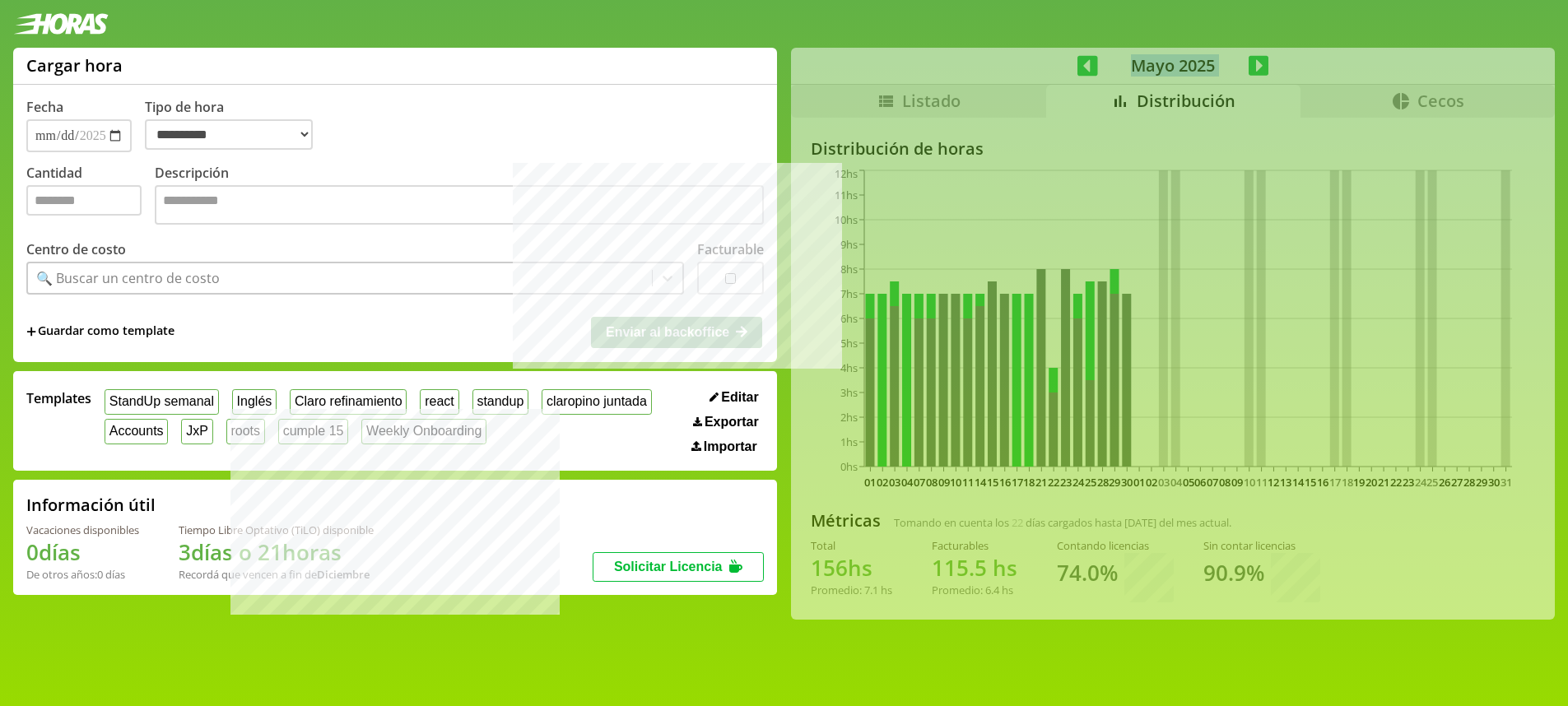
click at [1256, 59] on div "**********" at bounding box center [784, 340] width 1568 height 585
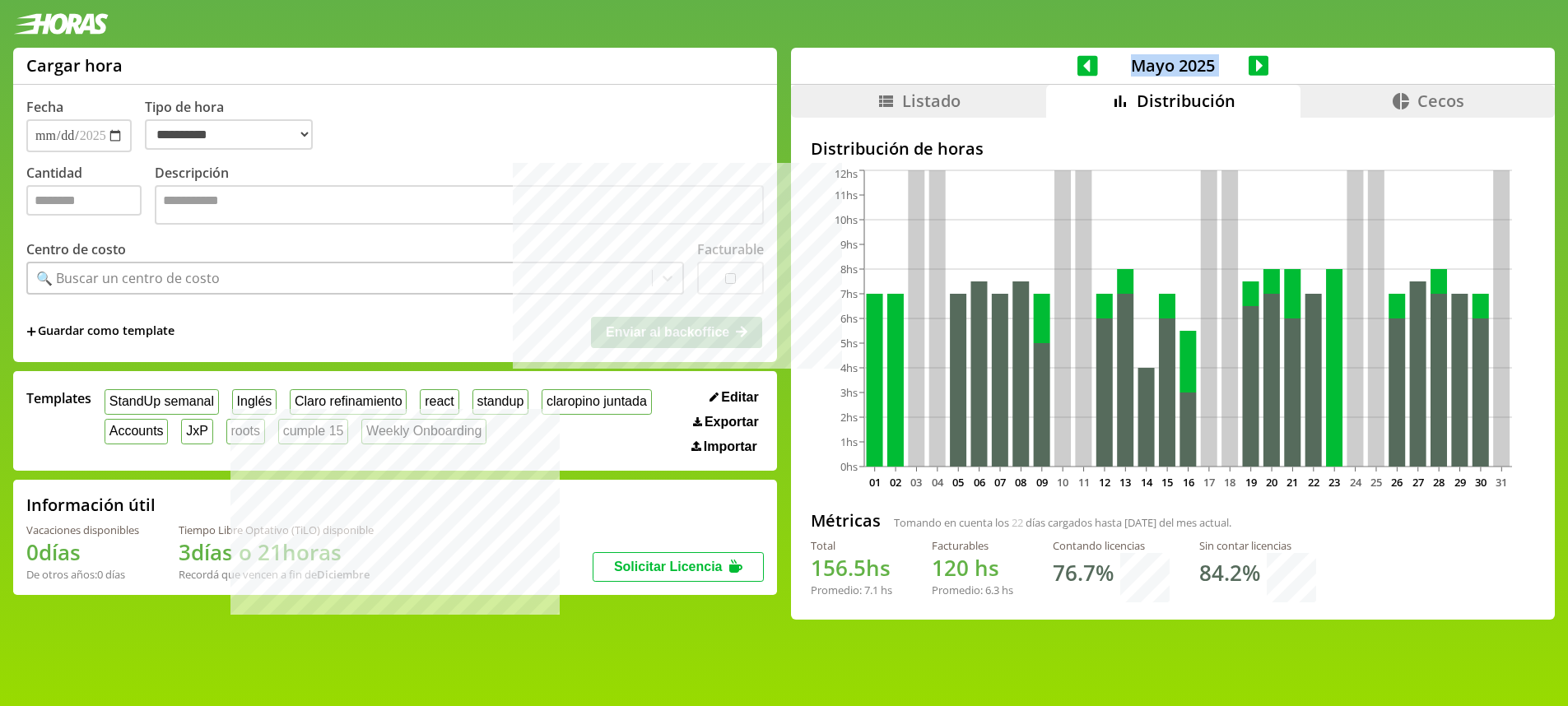
click at [1256, 59] on div "**********" at bounding box center [784, 340] width 1568 height 585
click at [1256, 59] on icon at bounding box center [1259, 65] width 21 height 21
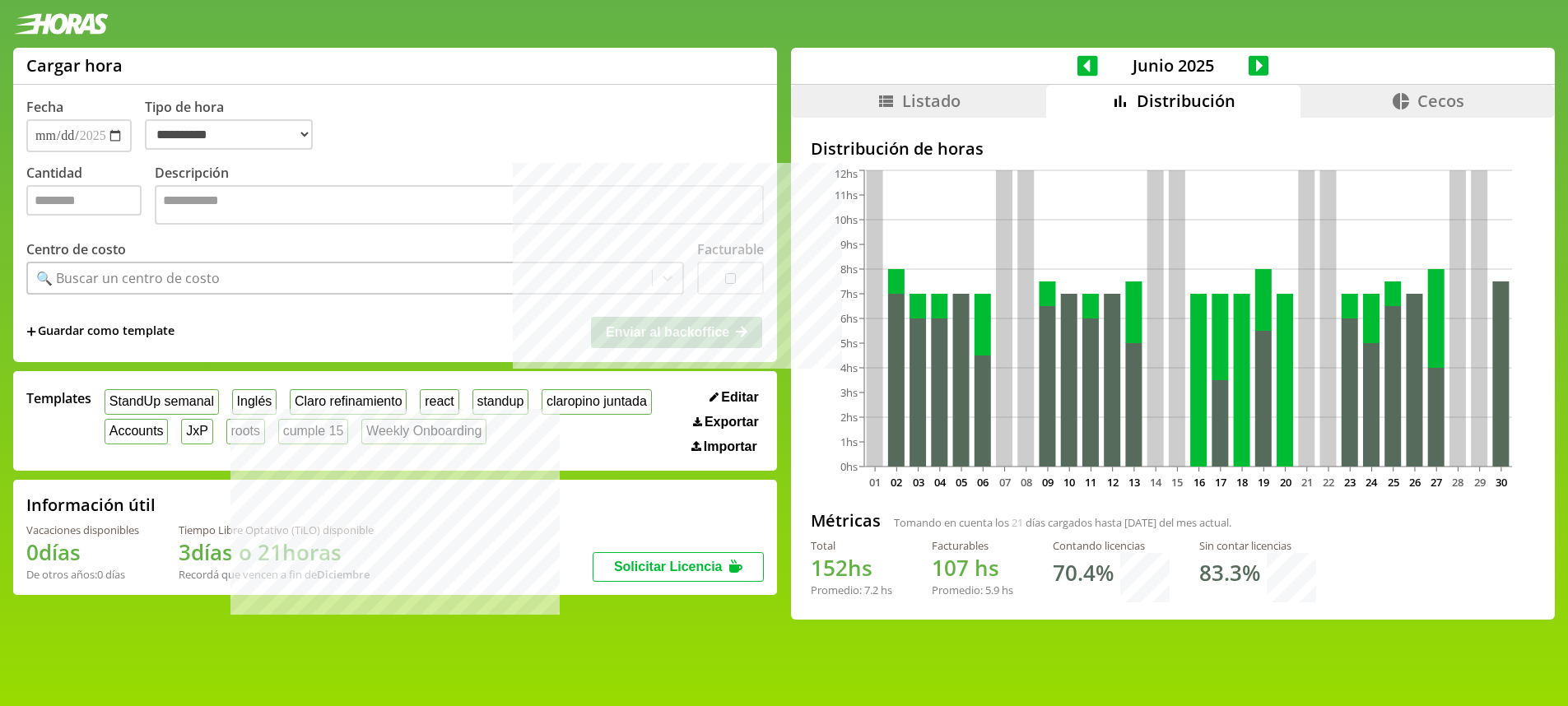
click at [1256, 59] on icon at bounding box center [1259, 65] width 21 height 21
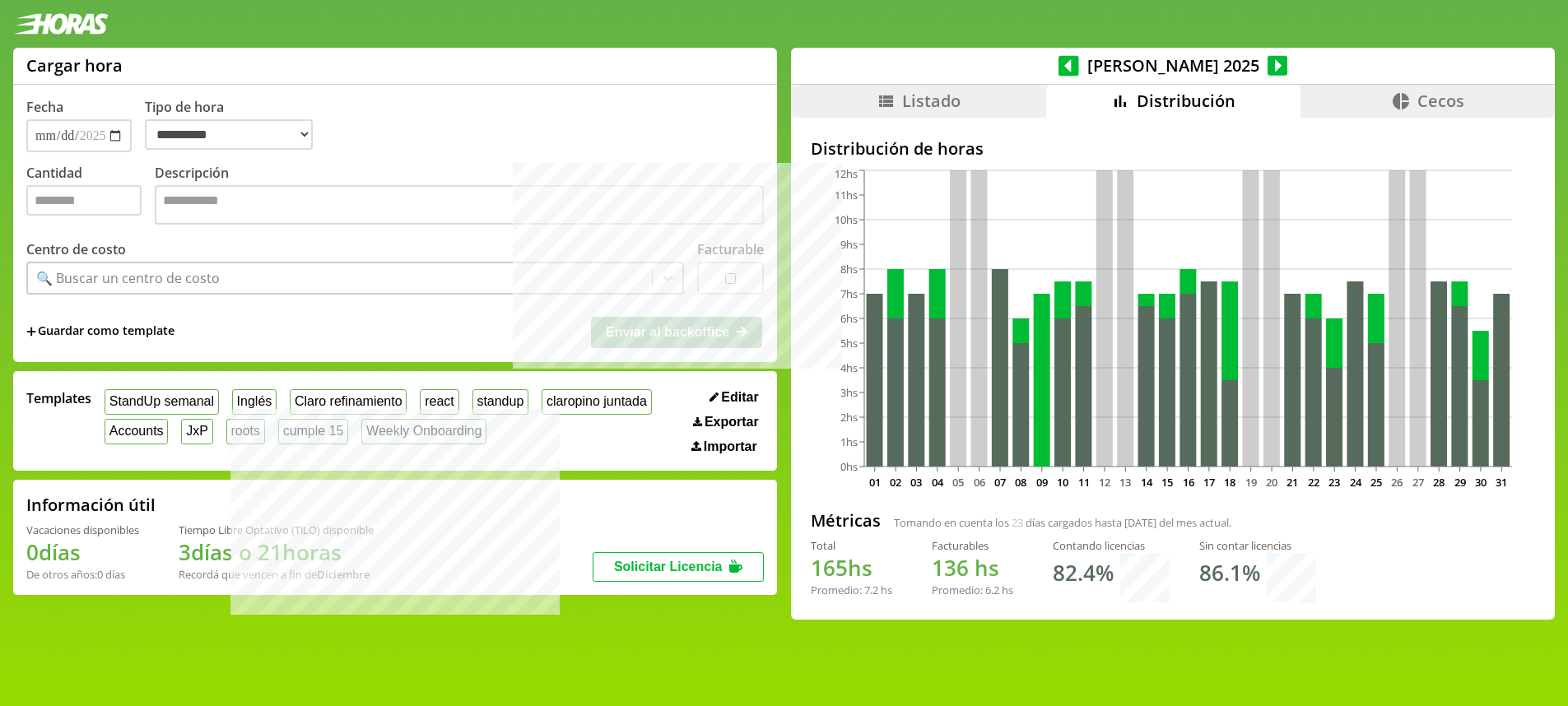
click at [1267, 59] on icon at bounding box center [1277, 65] width 21 height 21
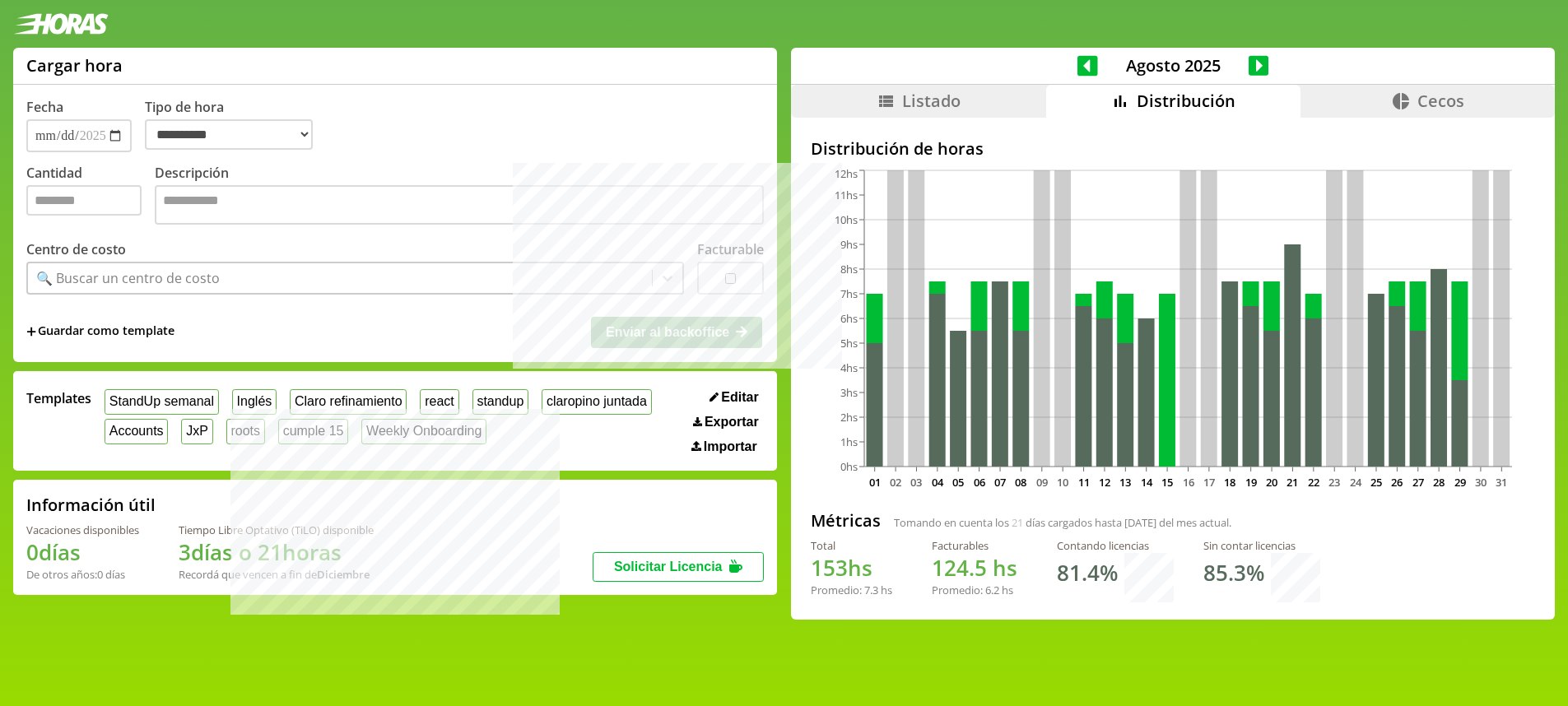
click at [1256, 59] on icon at bounding box center [1259, 65] width 21 height 21
